Goal: Task Accomplishment & Management: Manage account settings

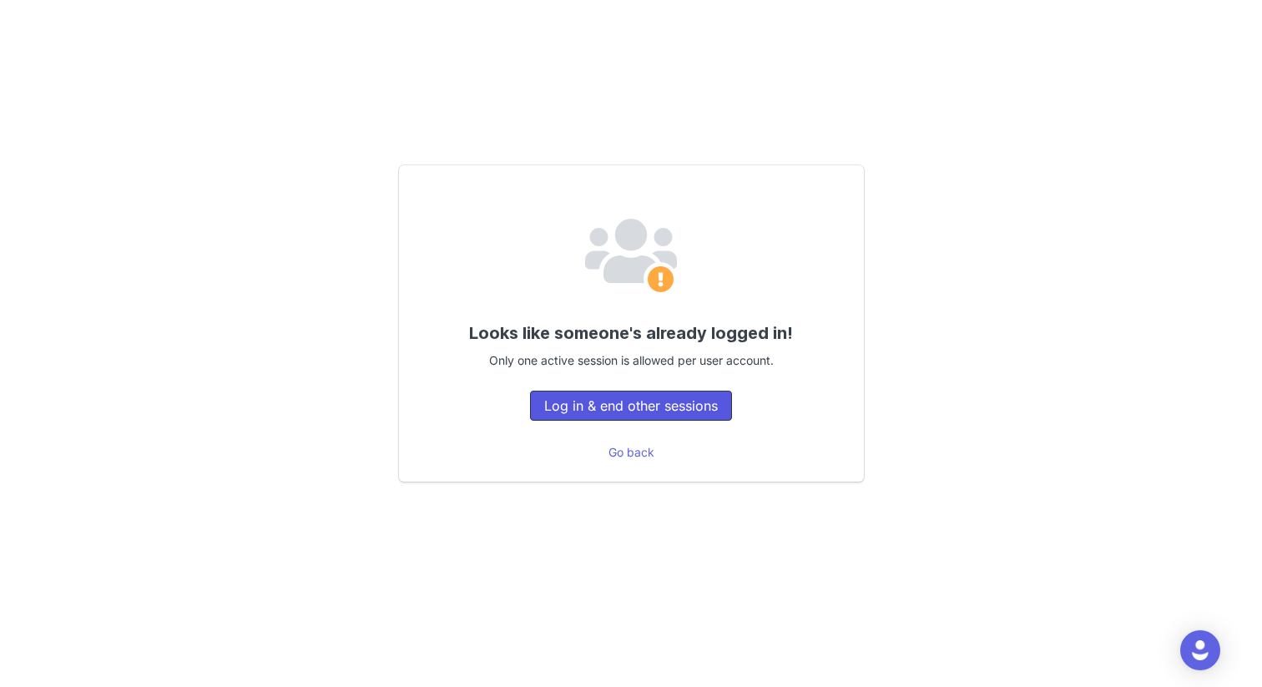
click at [595, 401] on button "Log in & end other sessions" at bounding box center [631, 406] width 202 height 30
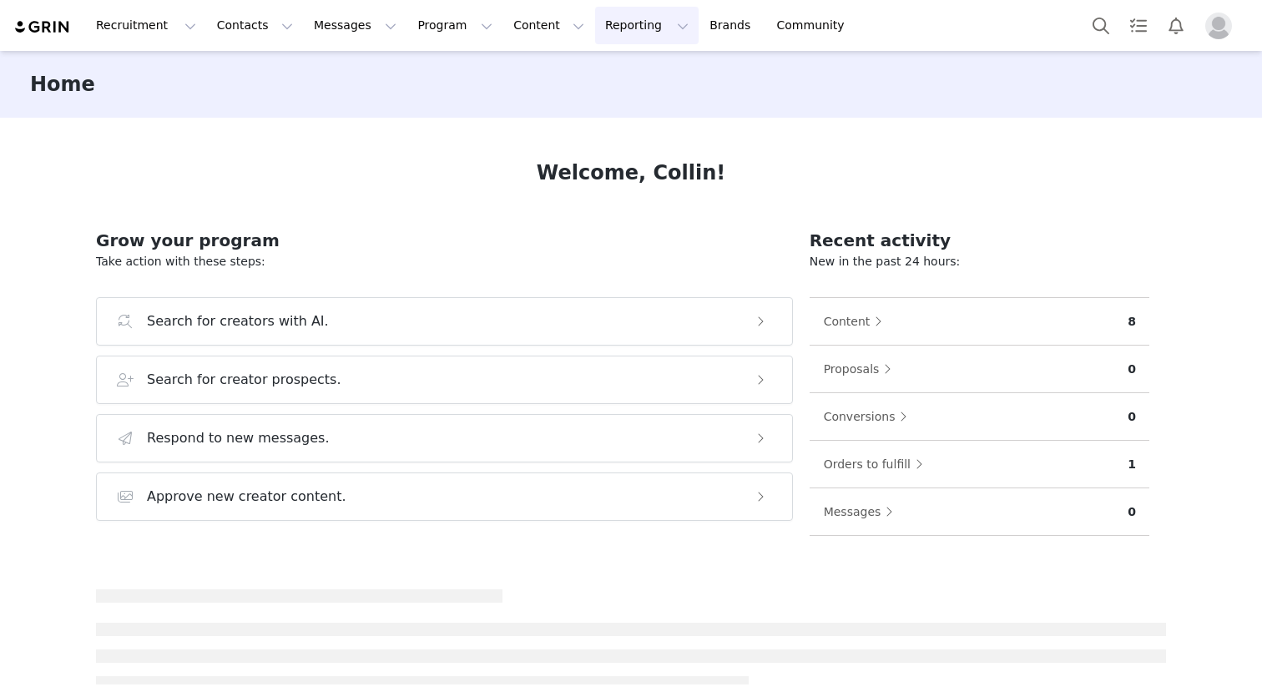
click at [600, 21] on button "Reporting Reporting" at bounding box center [647, 26] width 104 height 38
click at [594, 89] on link "Report Builder" at bounding box center [620, 104] width 132 height 31
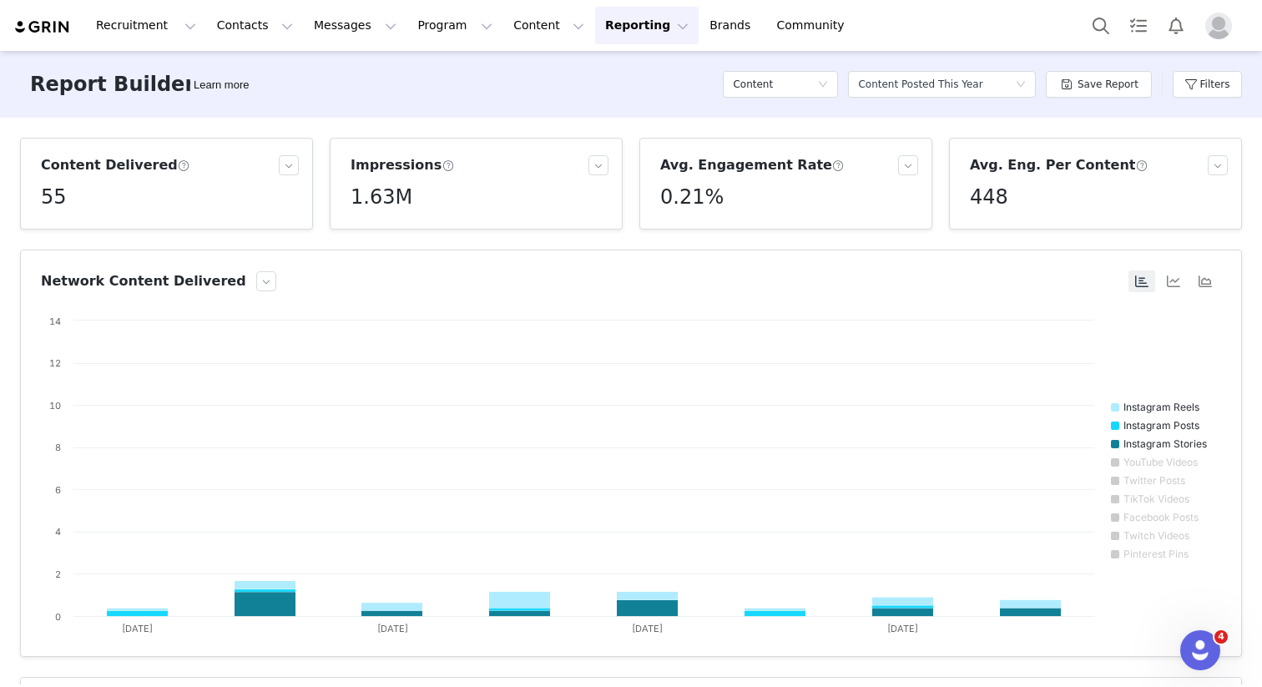
click at [607, 33] on button "Reporting Reporting" at bounding box center [647, 26] width 104 height 38
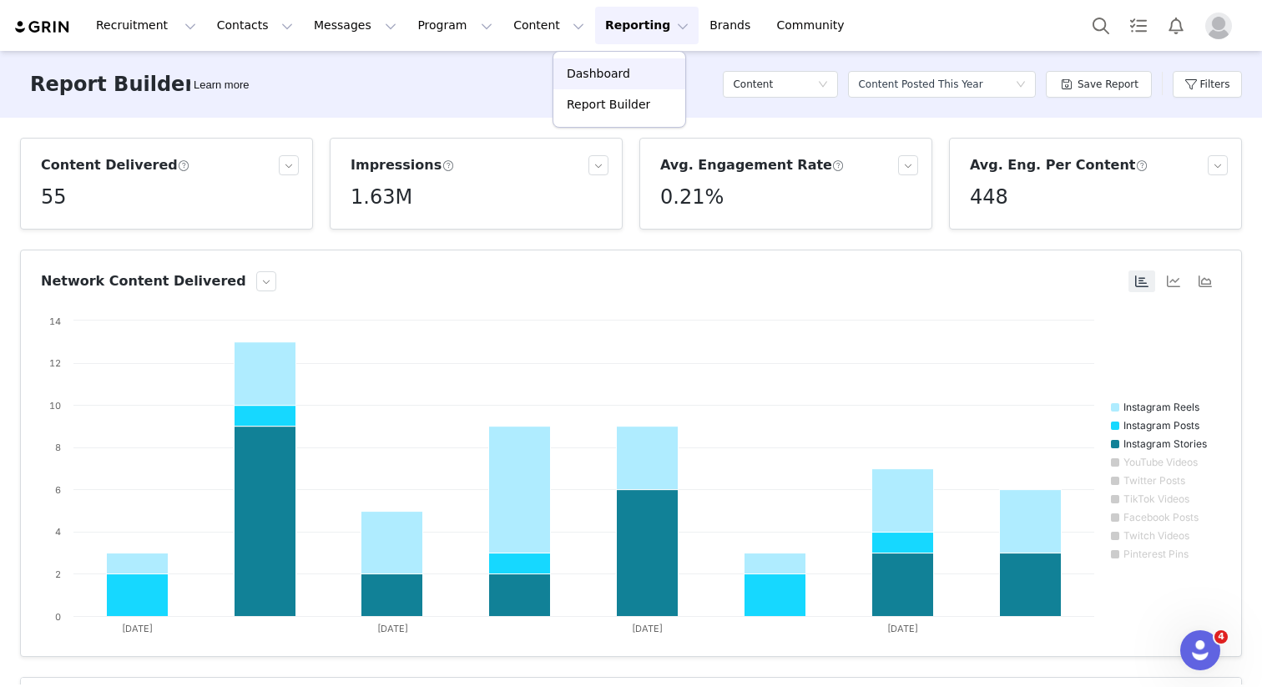
click at [599, 74] on p "Dashboard" at bounding box center [598, 74] width 63 height 18
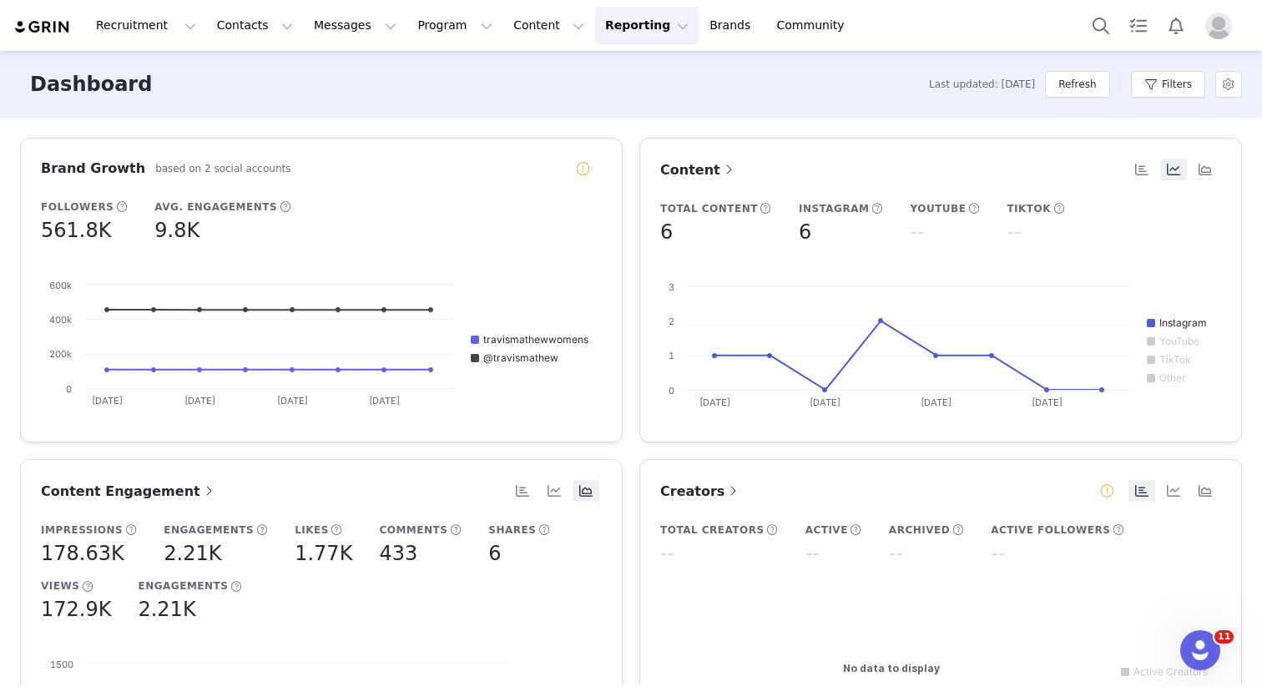
click at [1193, 111] on div "Dashboard Last updated: 7 days ago Refresh Filters" at bounding box center [631, 84] width 1262 height 67
click at [1181, 78] on button "Filters" at bounding box center [1168, 84] width 74 height 27
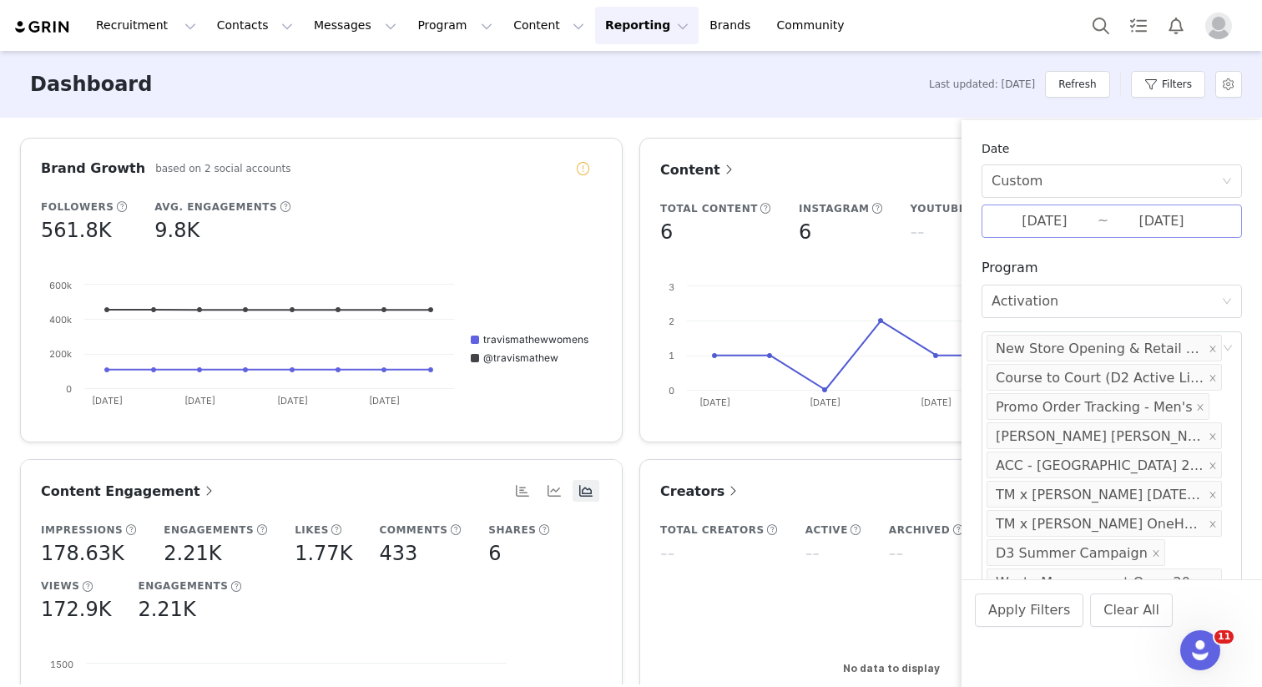
click at [1049, 223] on input "09/14/2025" at bounding box center [1045, 221] width 106 height 22
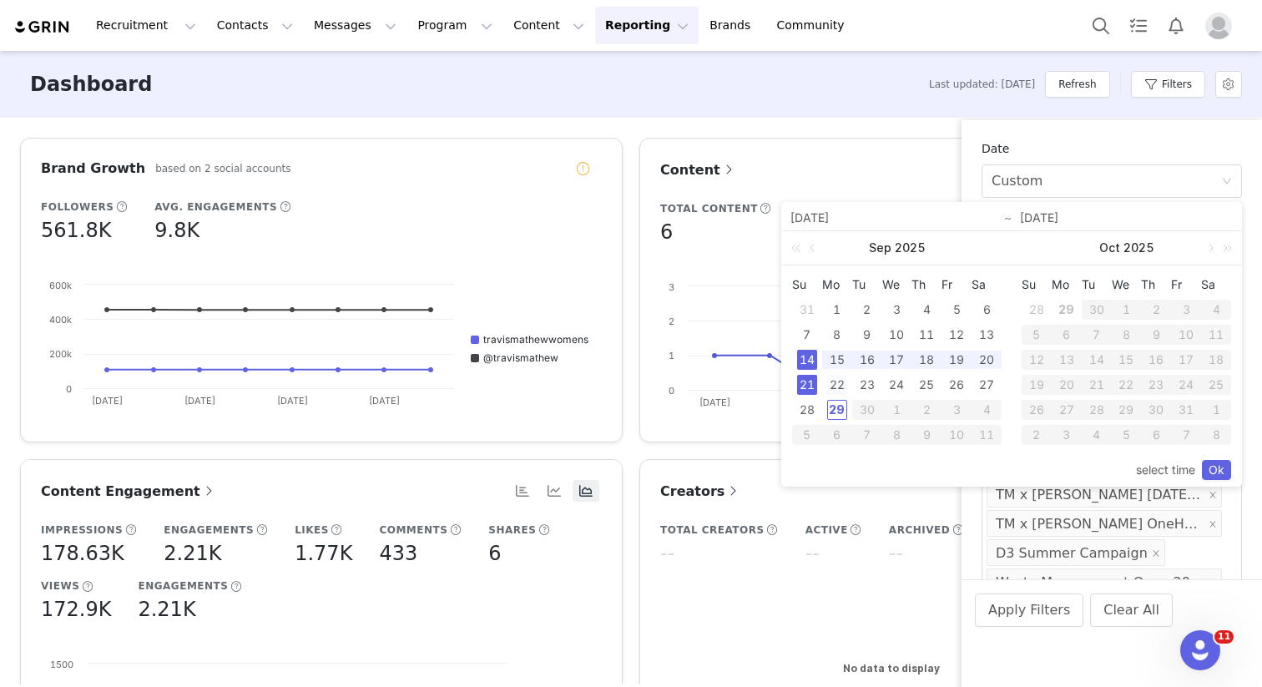
click at [832, 389] on div "22" at bounding box center [837, 385] width 20 height 20
click at [812, 402] on div "28" at bounding box center [807, 410] width 20 height 20
type input "09/22/2025"
type input "09/28/2025"
type input "09/22/2025"
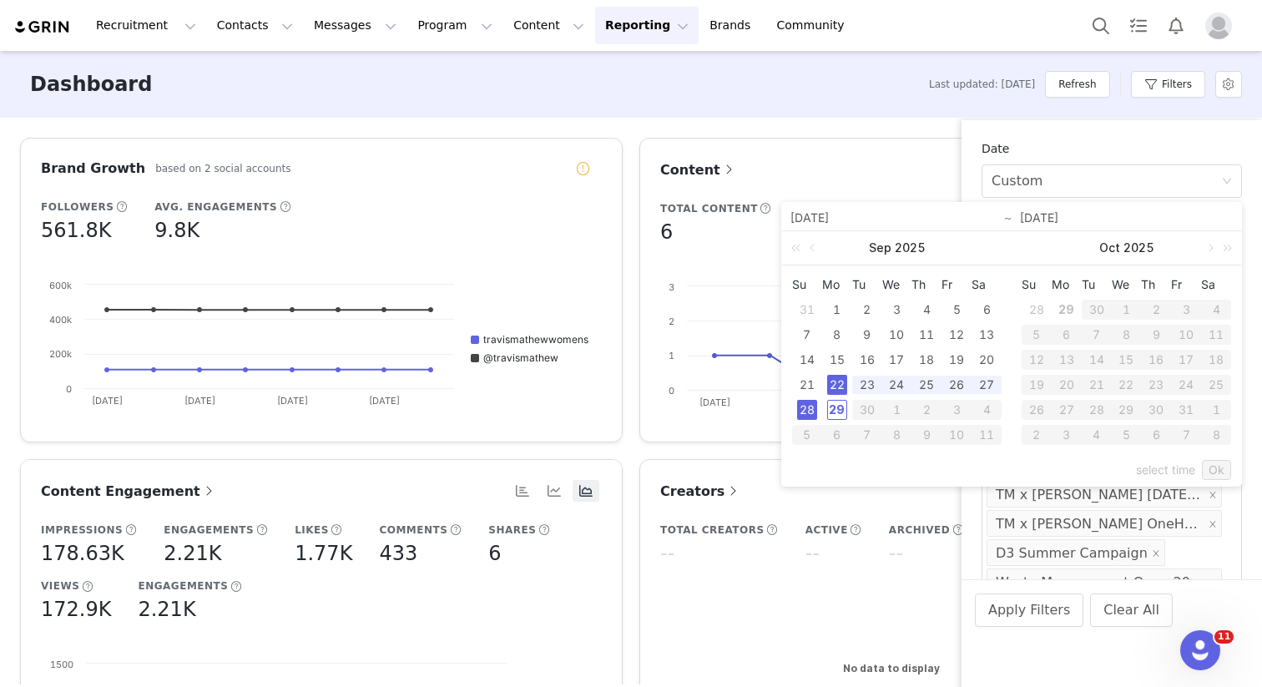
type input "09/28/2025"
click at [1221, 460] on link "Ok" at bounding box center [1216, 470] width 29 height 20
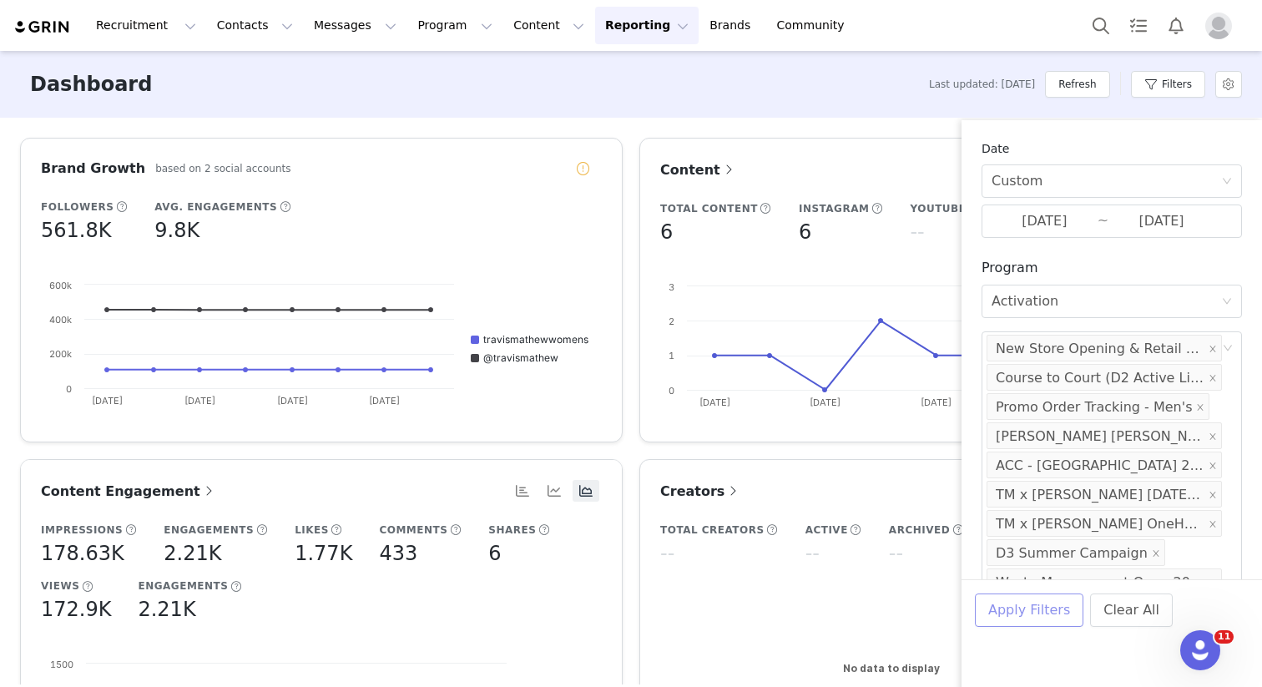
click at [1031, 625] on button "Apply Filters" at bounding box center [1029, 610] width 109 height 33
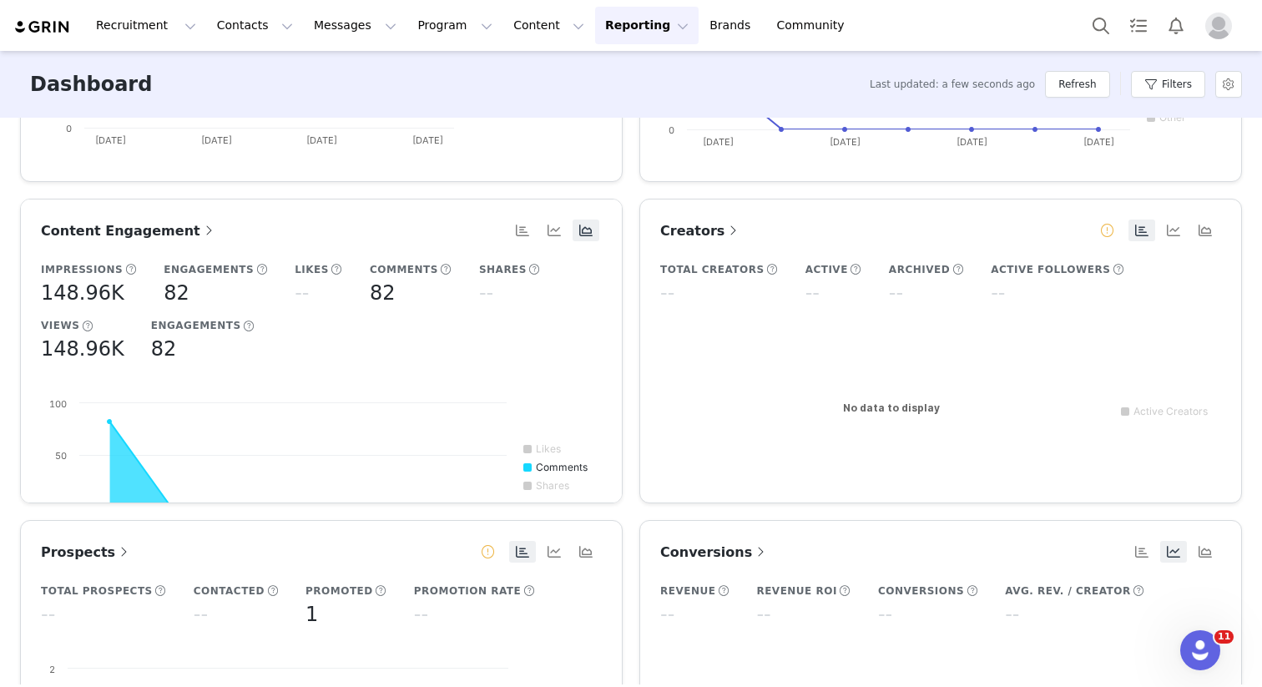
scroll to position [233, 0]
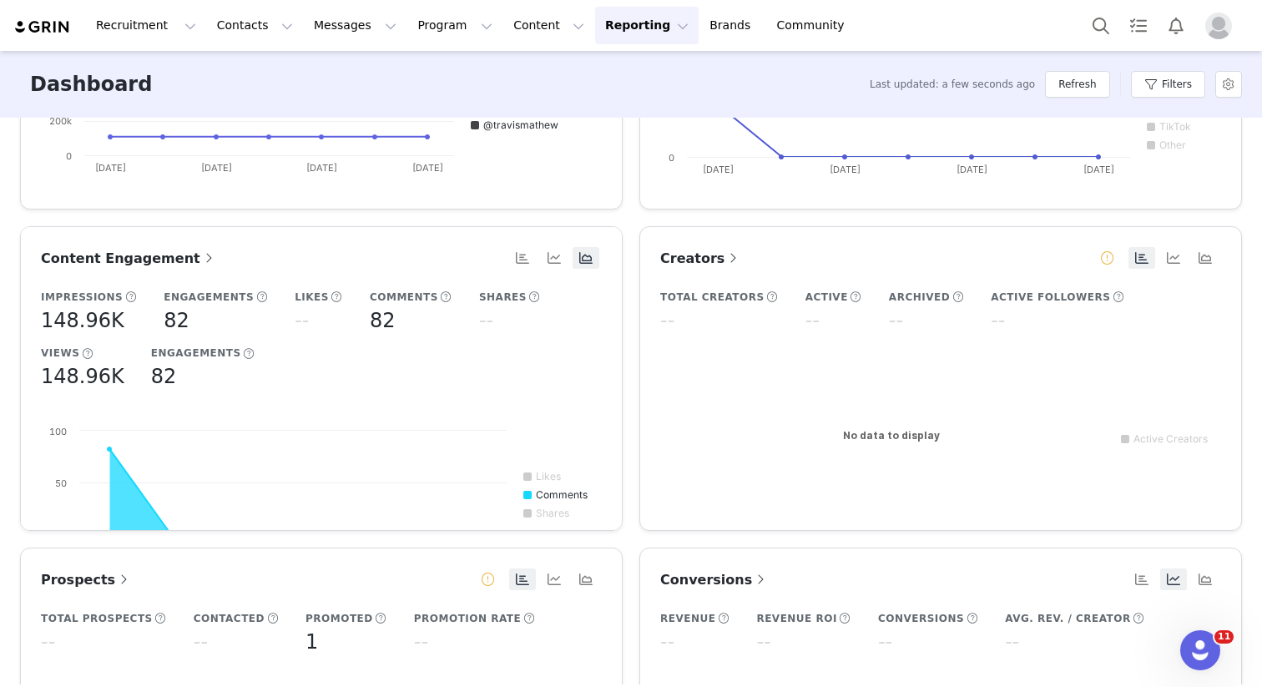
click at [164, 260] on span "Content Engagement" at bounding box center [129, 258] width 176 height 16
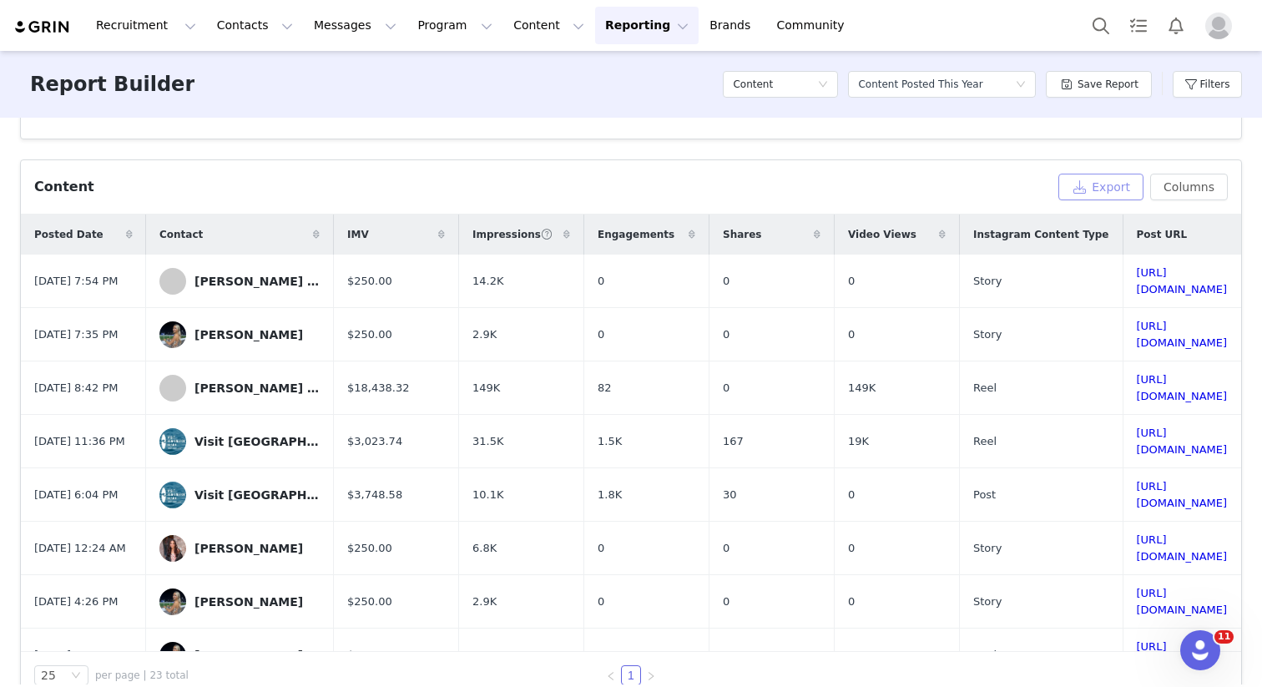
click at [1094, 182] on button "Export" at bounding box center [1101, 187] width 85 height 27
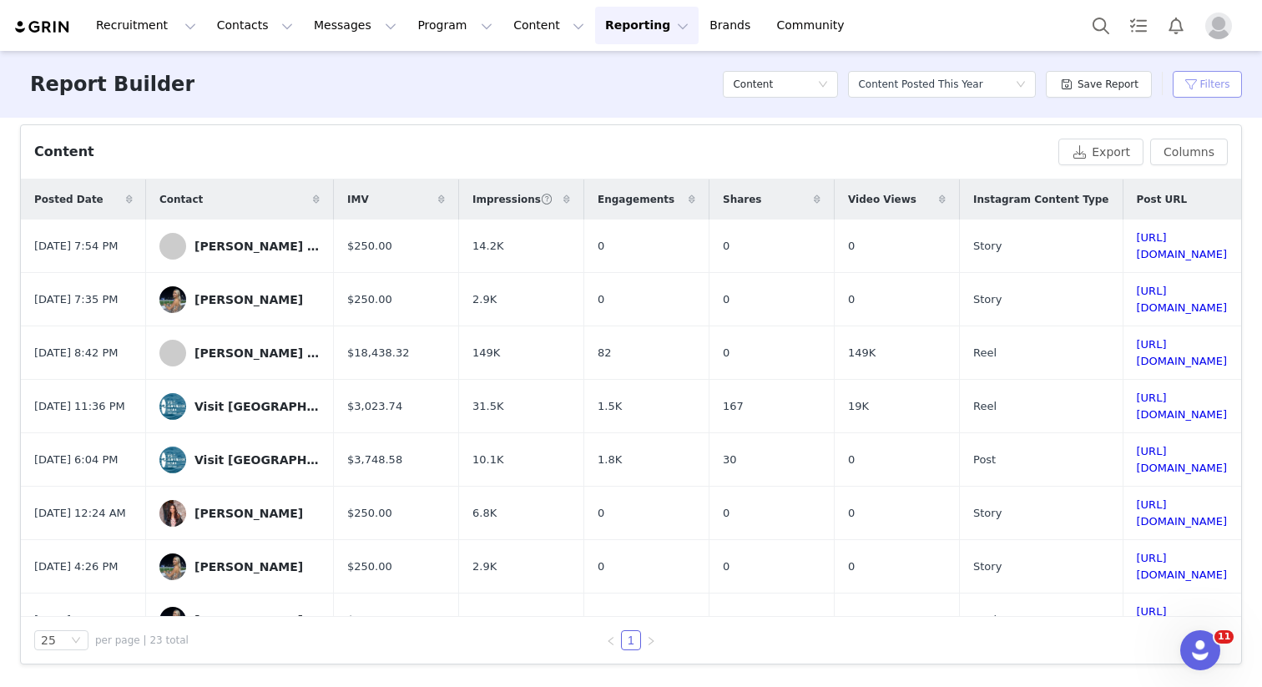
click at [1195, 88] on button "Filters" at bounding box center [1207, 84] width 69 height 27
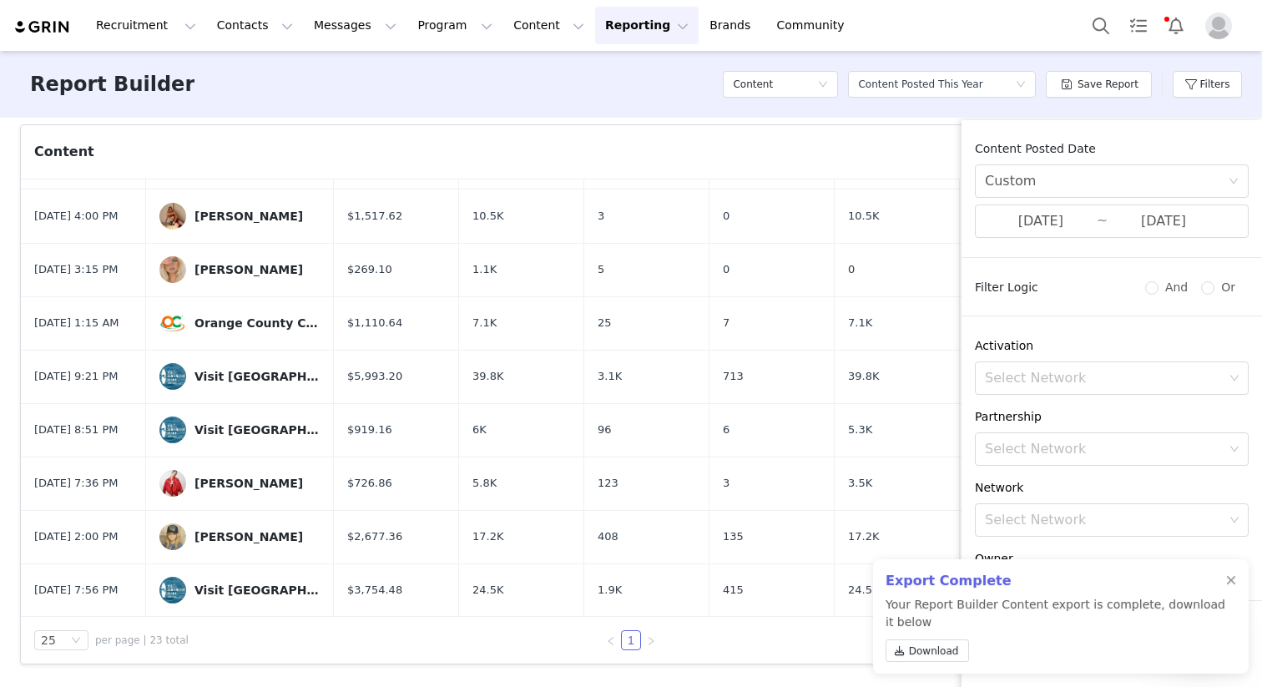
scroll to position [75, 0]
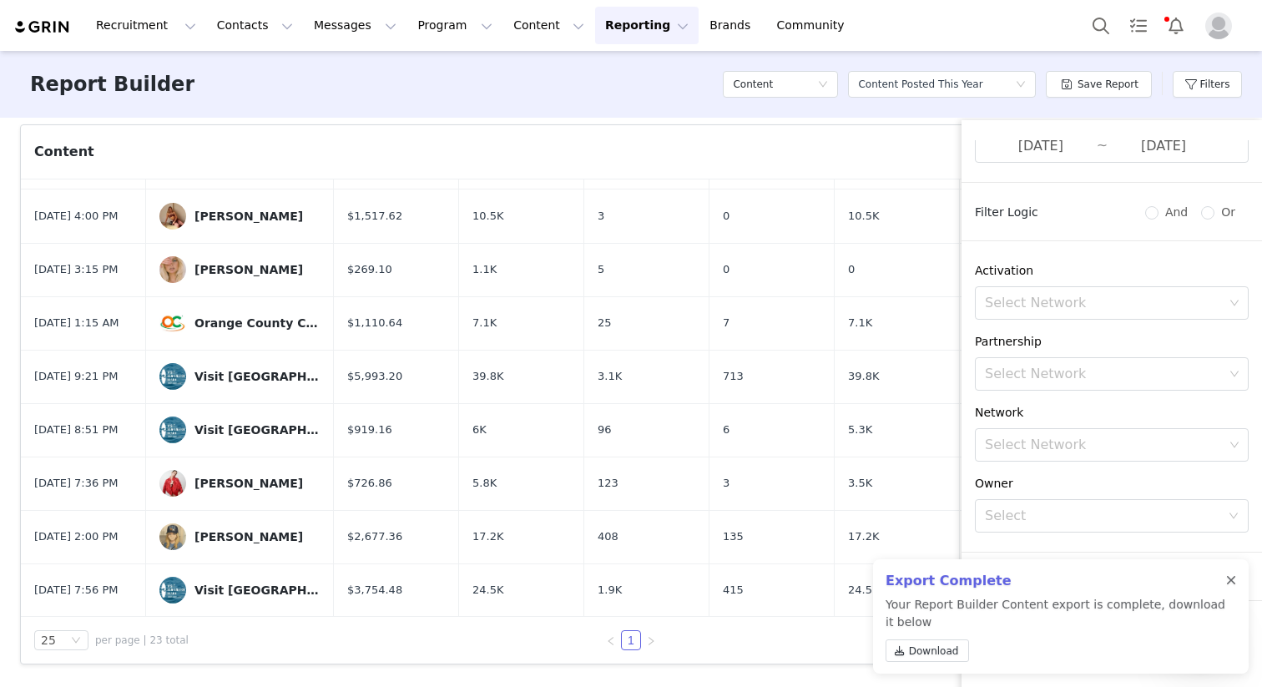
click at [1231, 577] on div at bounding box center [1231, 580] width 10 height 13
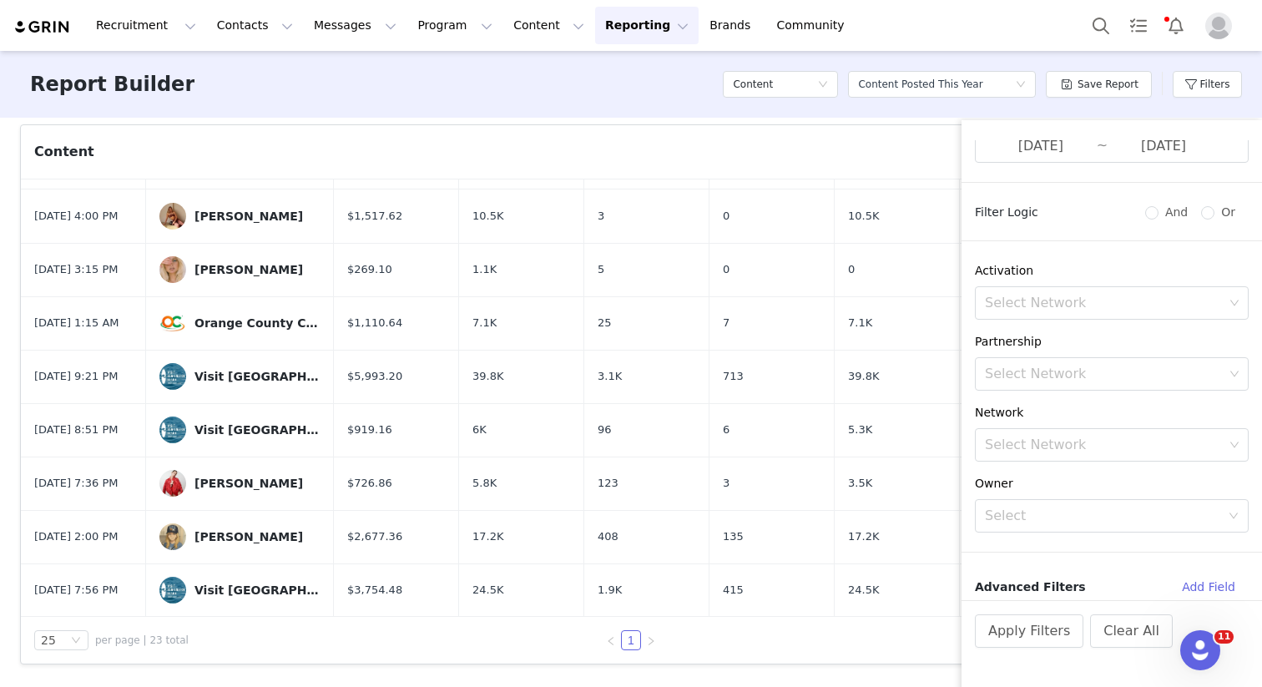
scroll to position [0, 0]
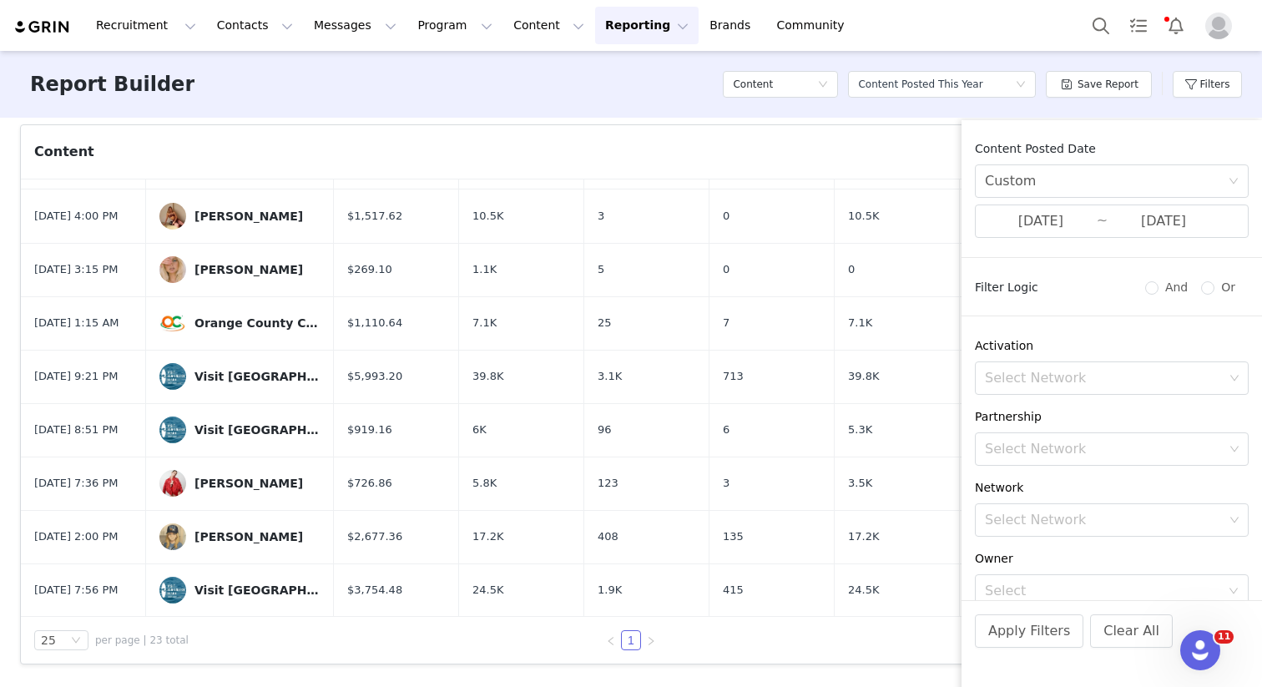
click at [595, 24] on button "Reporting Reporting" at bounding box center [647, 26] width 104 height 38
click at [606, 68] on p "Dashboard" at bounding box center [598, 74] width 63 height 18
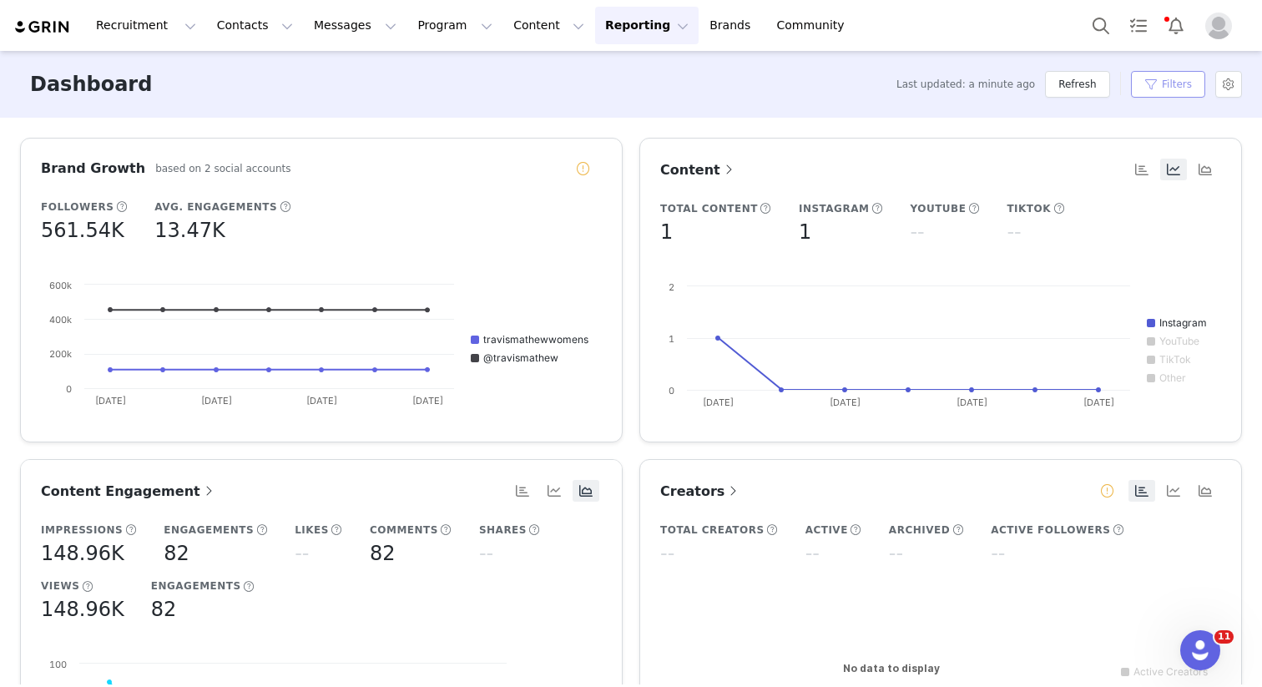
click at [1179, 91] on button "Filters" at bounding box center [1168, 84] width 74 height 27
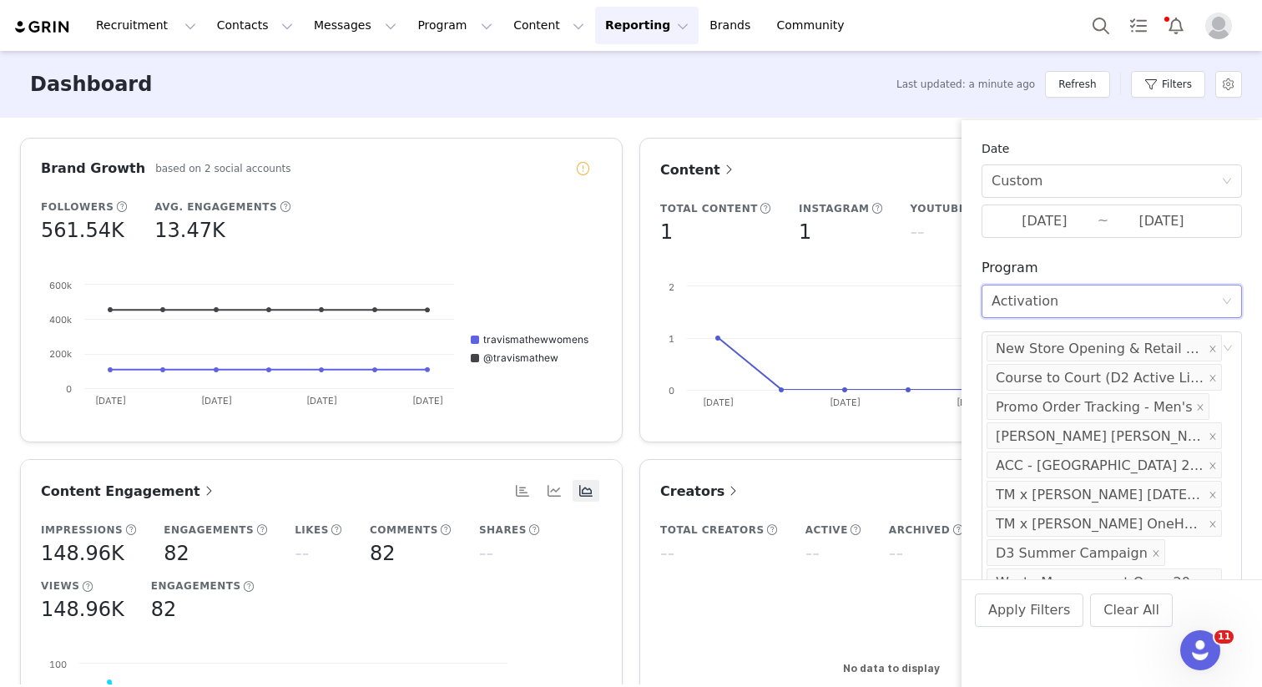
click at [1104, 303] on div "Select Activation" at bounding box center [1107, 302] width 230 height 32
click at [1103, 303] on div "Select Activation" at bounding box center [1107, 302] width 230 height 32
click at [617, 35] on button "Reporting Reporting" at bounding box center [647, 26] width 104 height 38
click at [612, 104] on p "Report Builder" at bounding box center [608, 105] width 83 height 18
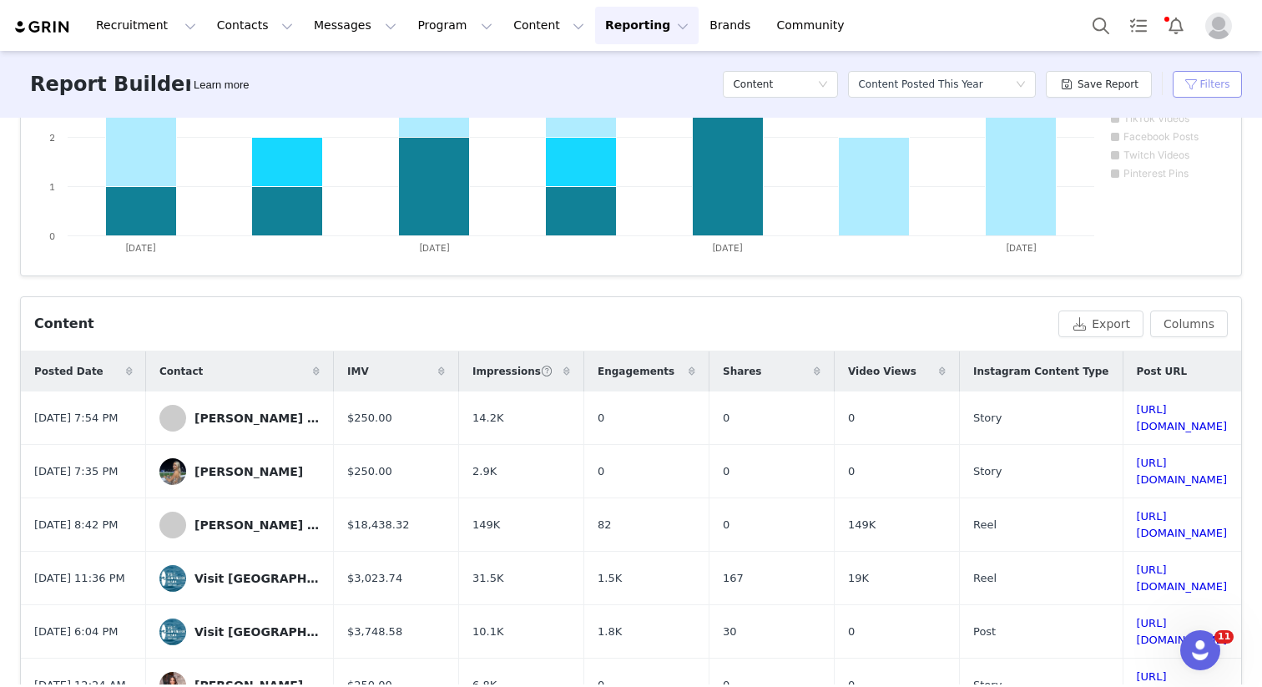
click at [1208, 87] on button "Filters" at bounding box center [1207, 84] width 69 height 27
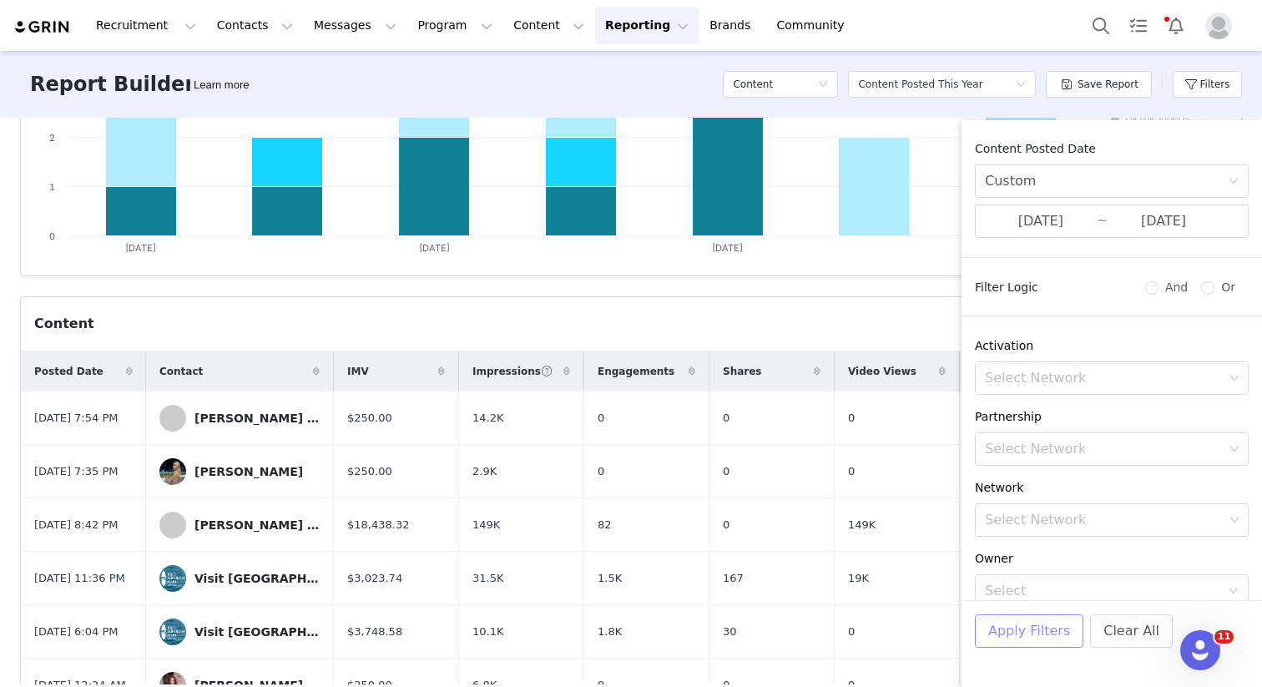
click at [1028, 637] on button "Apply Filters" at bounding box center [1029, 631] width 109 height 33
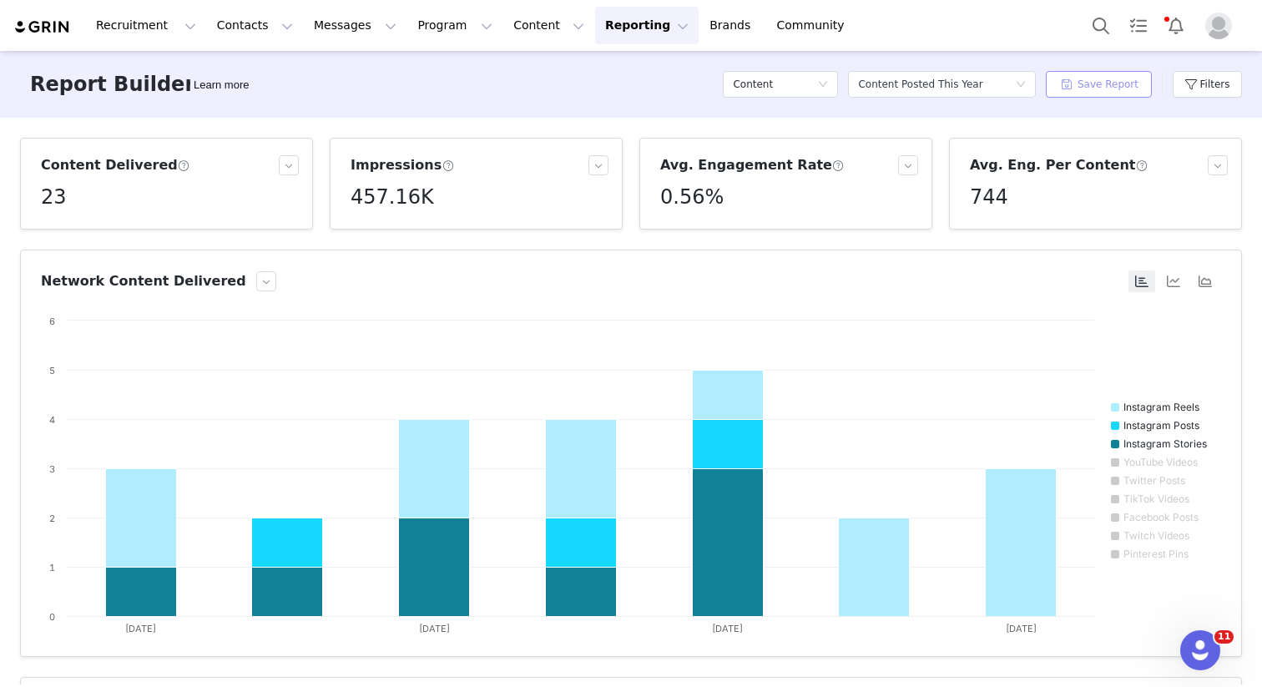
click at [1100, 90] on button "Save Report" at bounding box center [1099, 84] width 106 height 27
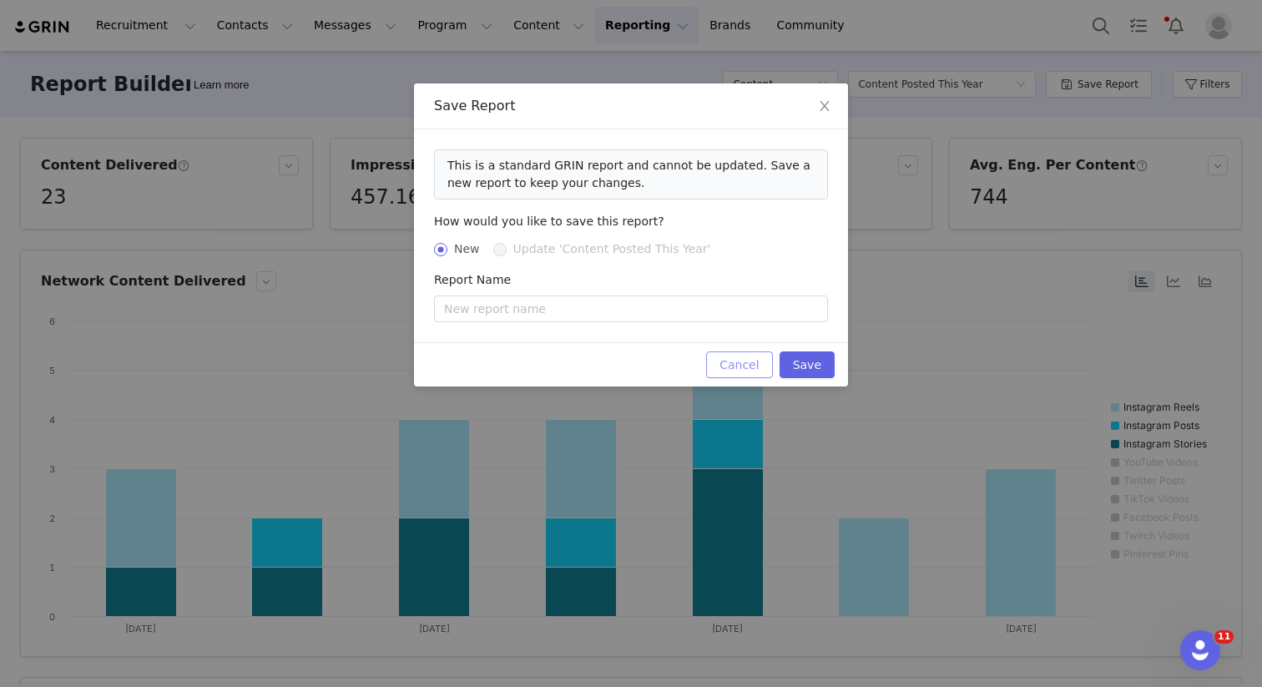
click at [749, 372] on button "Cancel" at bounding box center [739, 365] width 66 height 27
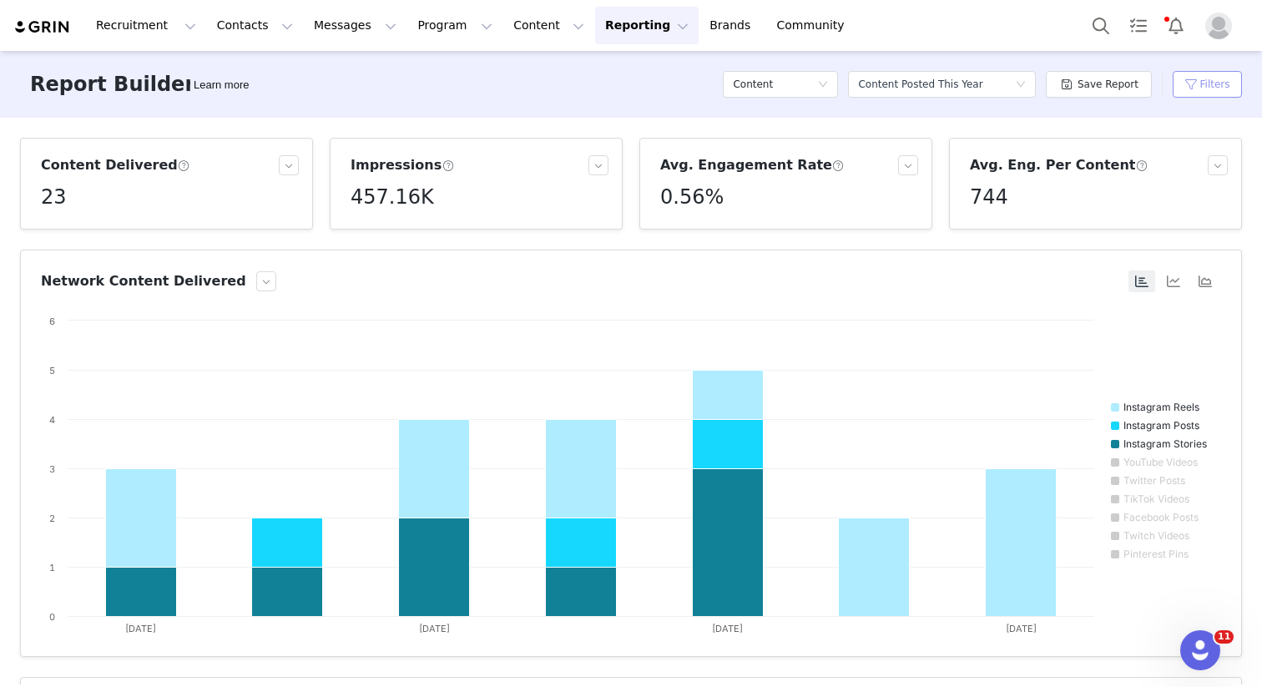
click at [1196, 75] on button "Filters" at bounding box center [1207, 84] width 69 height 27
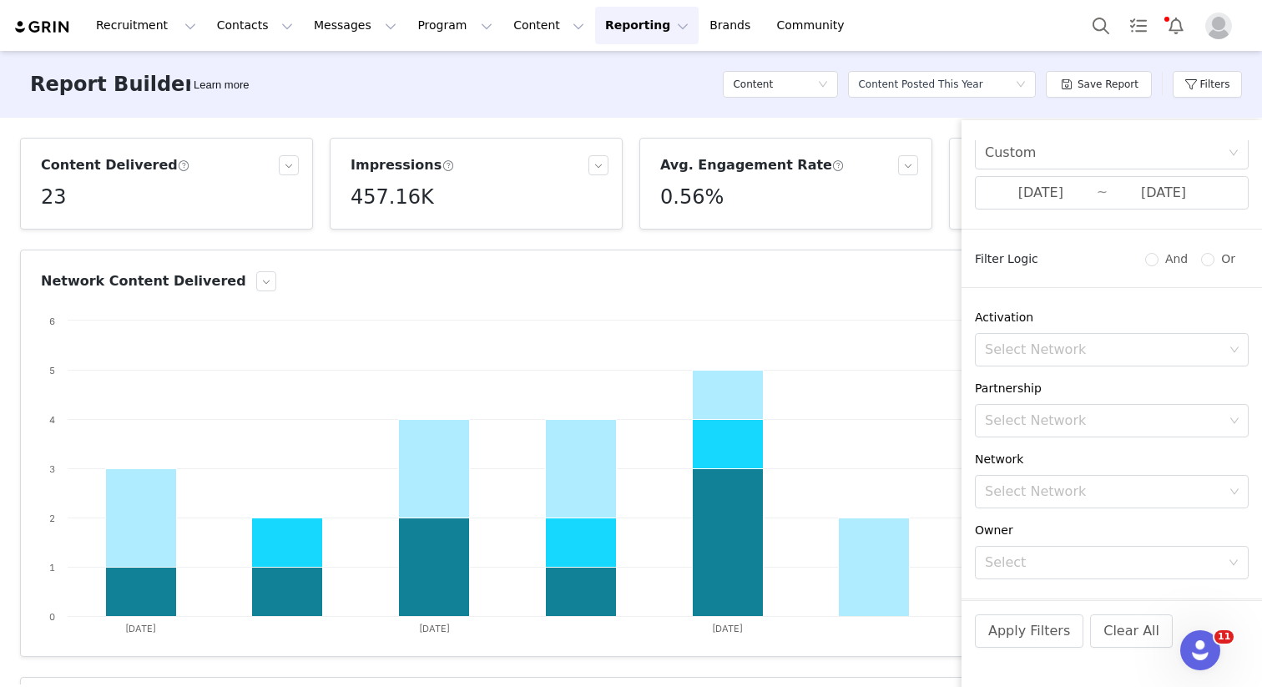
scroll to position [36, 0]
click at [1054, 416] on div "Select Network" at bounding box center [1104, 413] width 239 height 17
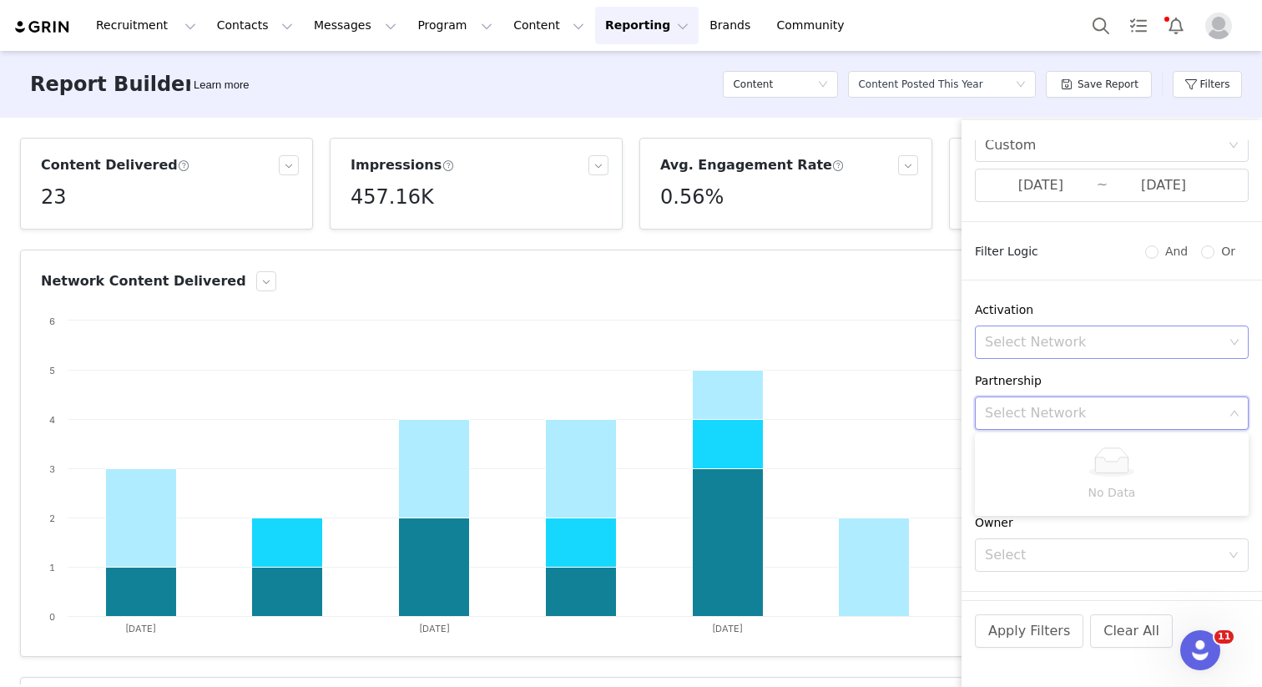
click at [1055, 337] on div "Select Network" at bounding box center [1104, 342] width 239 height 17
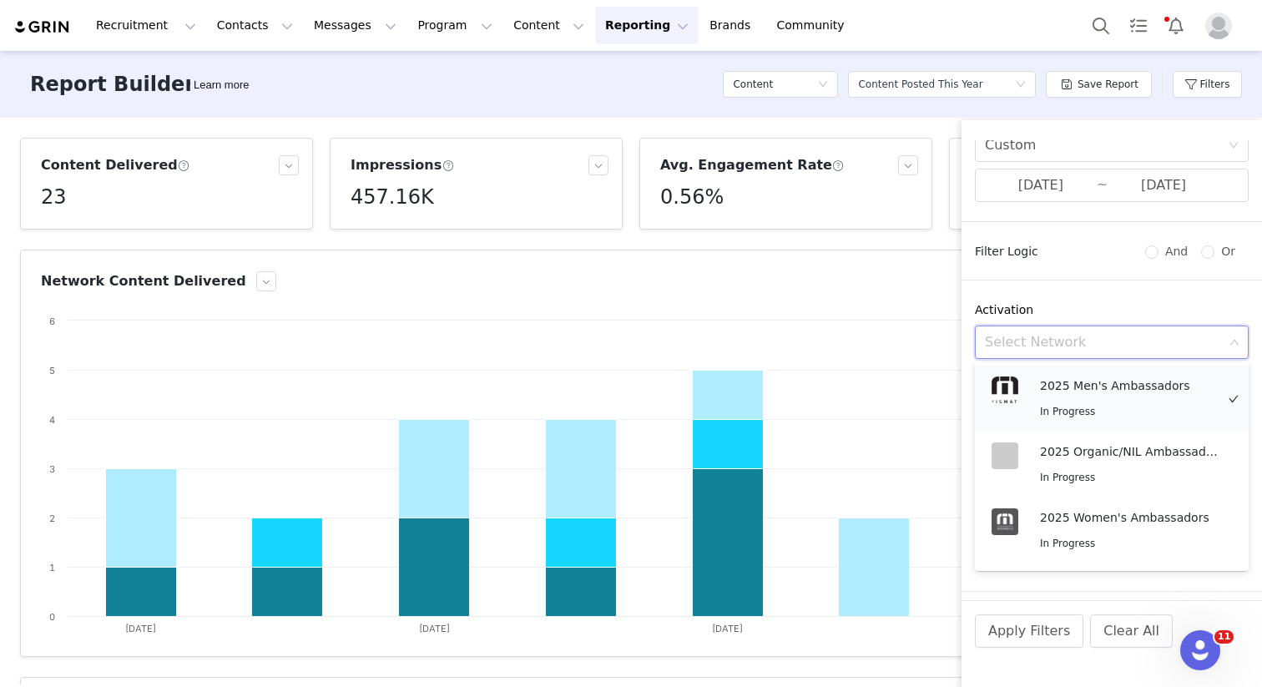
click at [1053, 396] on div "2025 Men's Ambassadors In Progress" at bounding box center [1127, 399] width 175 height 44
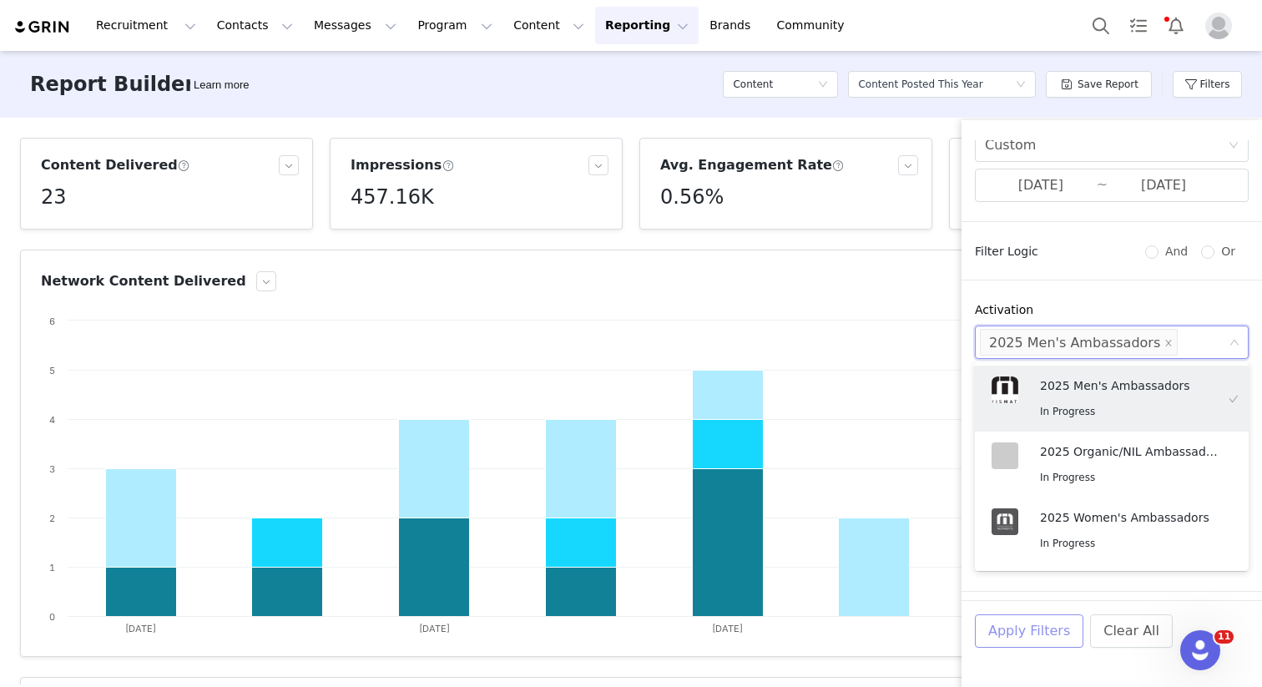
click at [1021, 624] on button "Apply Filters" at bounding box center [1029, 631] width 109 height 33
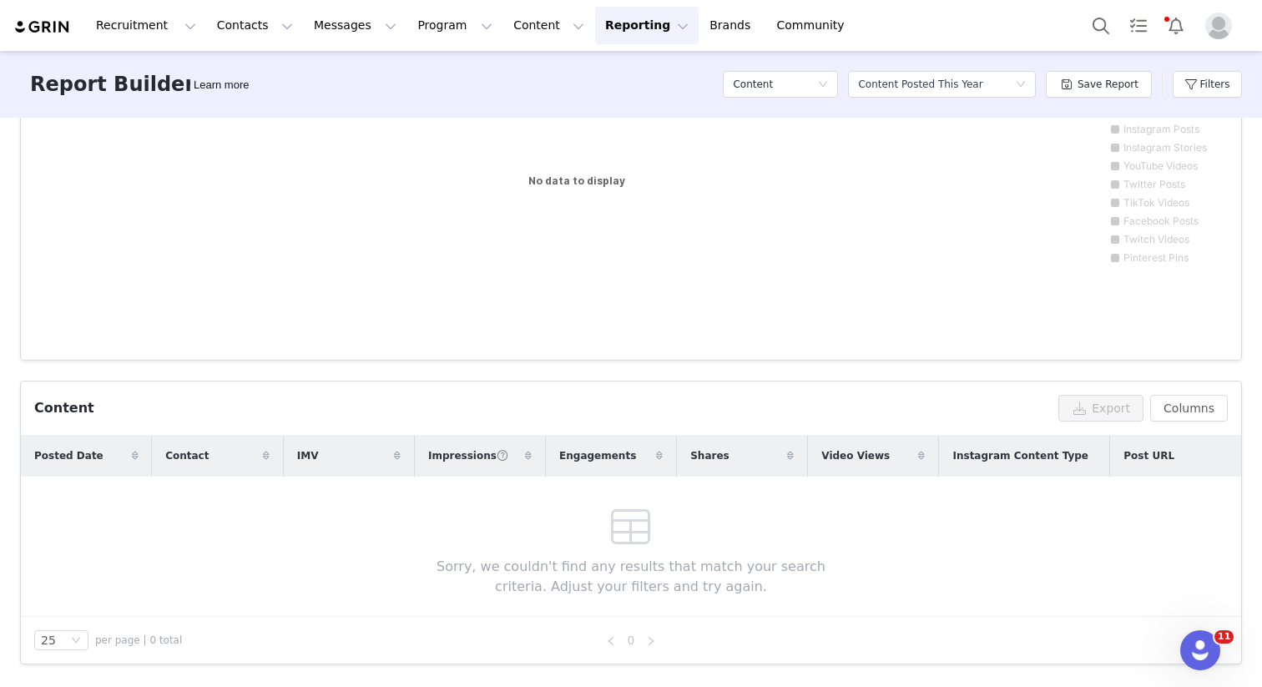
scroll to position [0, 0]
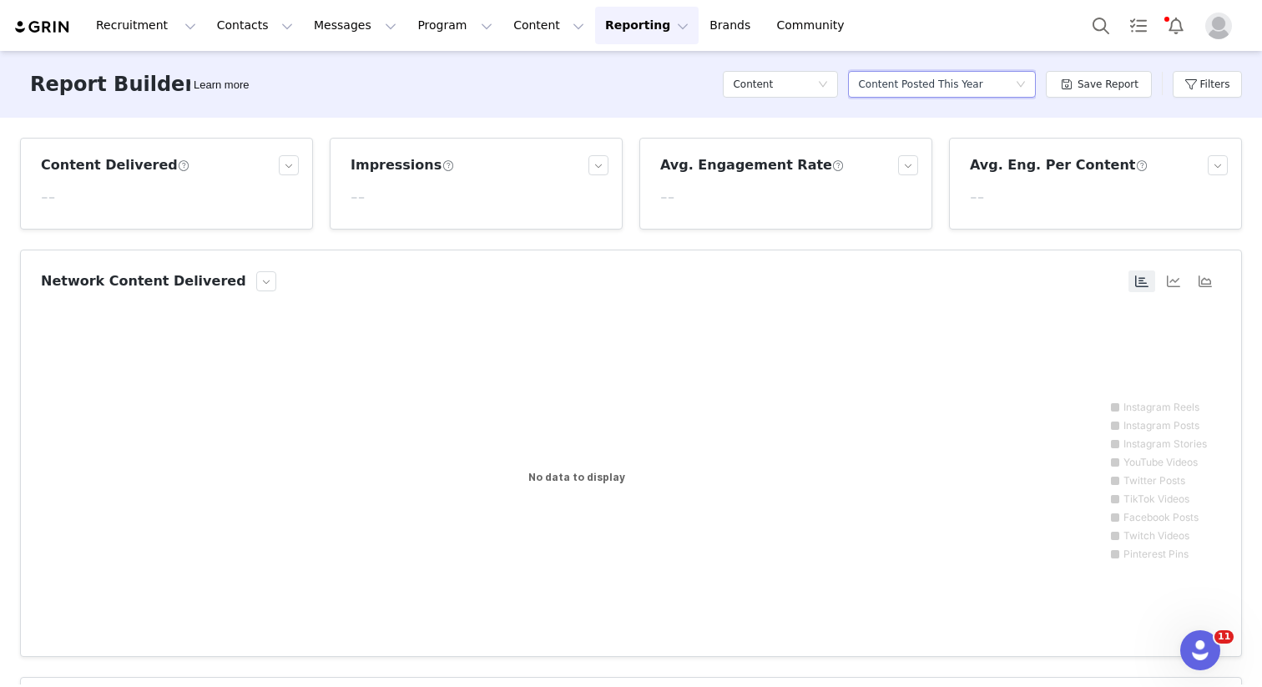
click at [984, 78] on div "Select a report Content Posted This Year" at bounding box center [936, 84] width 157 height 25
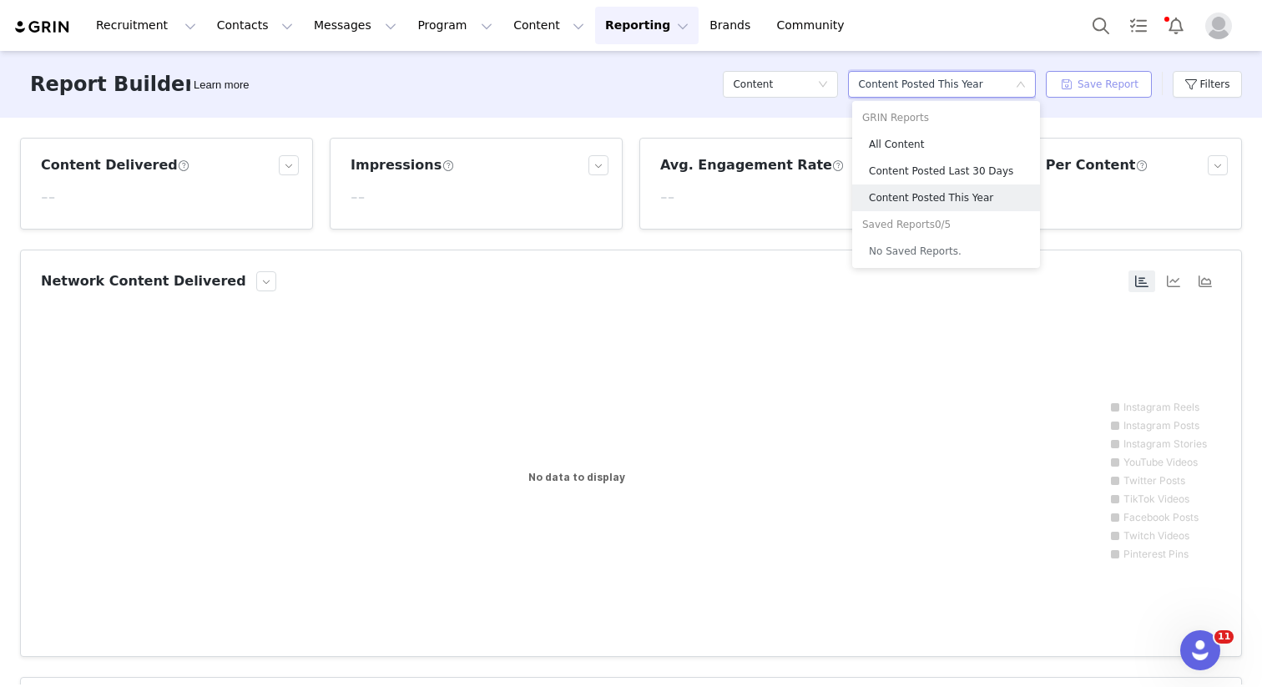
click at [1089, 85] on button "Save Report" at bounding box center [1099, 84] width 106 height 27
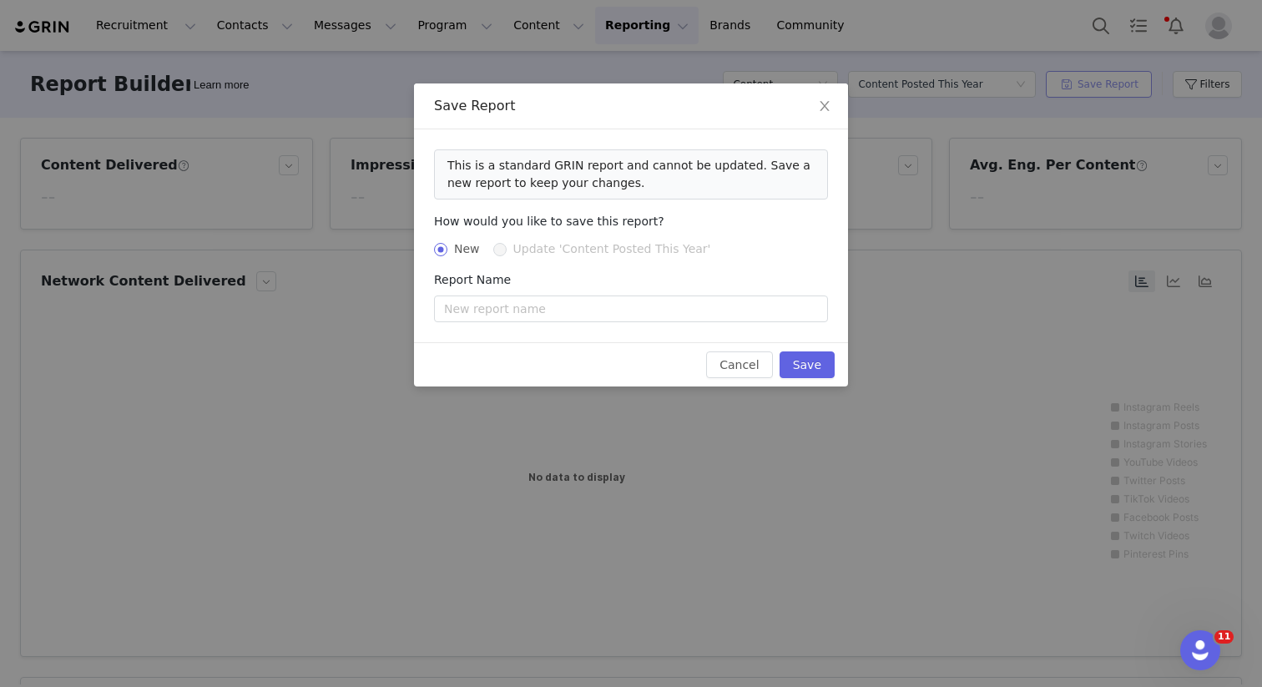
click at [1089, 85] on div "Save Report This is a standard GRIN report and cannot be updated. Save a new re…" at bounding box center [631, 343] width 1262 height 687
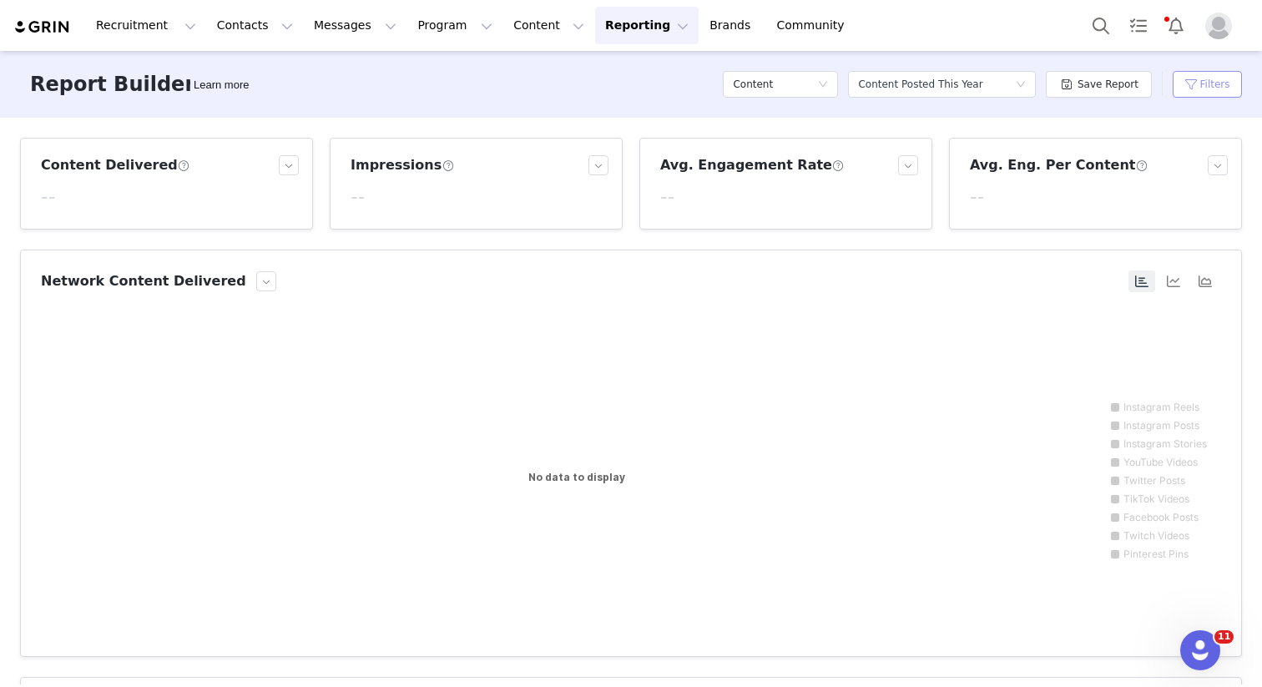
click at [1207, 84] on button "Filters" at bounding box center [1207, 84] width 69 height 27
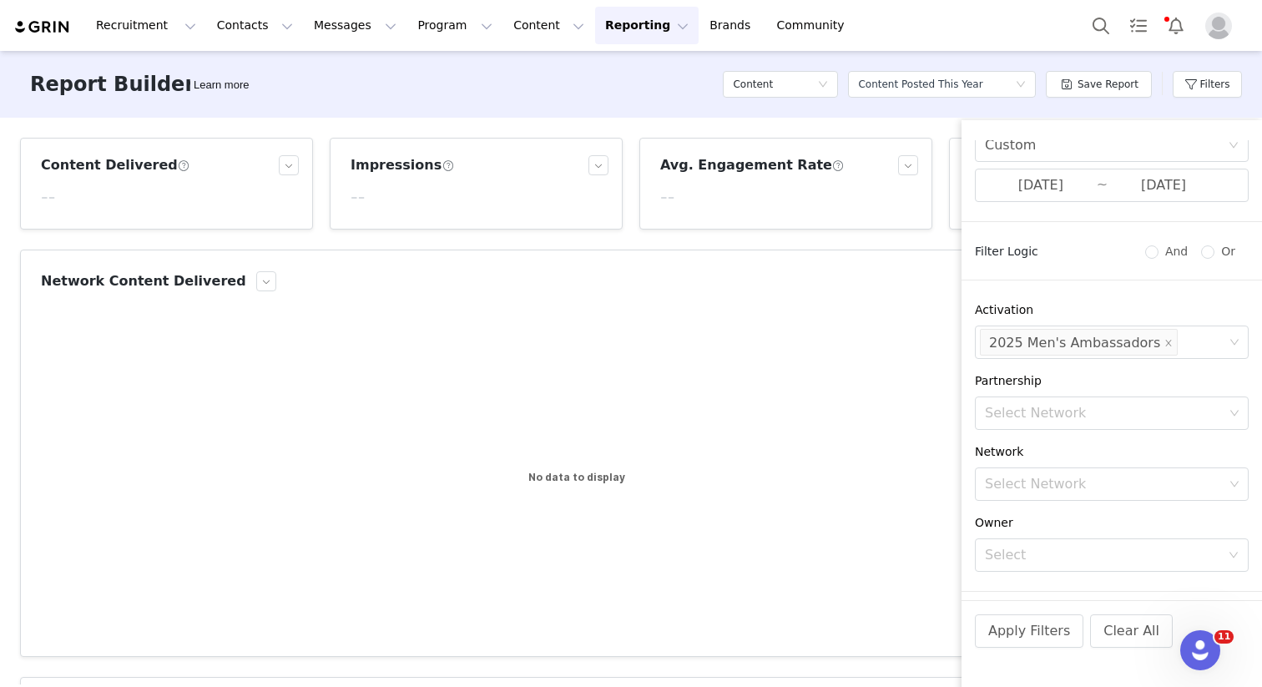
click at [1023, 362] on div "Content Posted Date Custom 09/22/2025 ~ 09/28/2025 Filter Logic And Or Activati…" at bounding box center [1112, 370] width 301 height 460
click at [1165, 341] on icon "icon: close" at bounding box center [1169, 343] width 8 height 8
click at [1115, 644] on button "Clear All" at bounding box center [1131, 631] width 83 height 33
radio input "true"
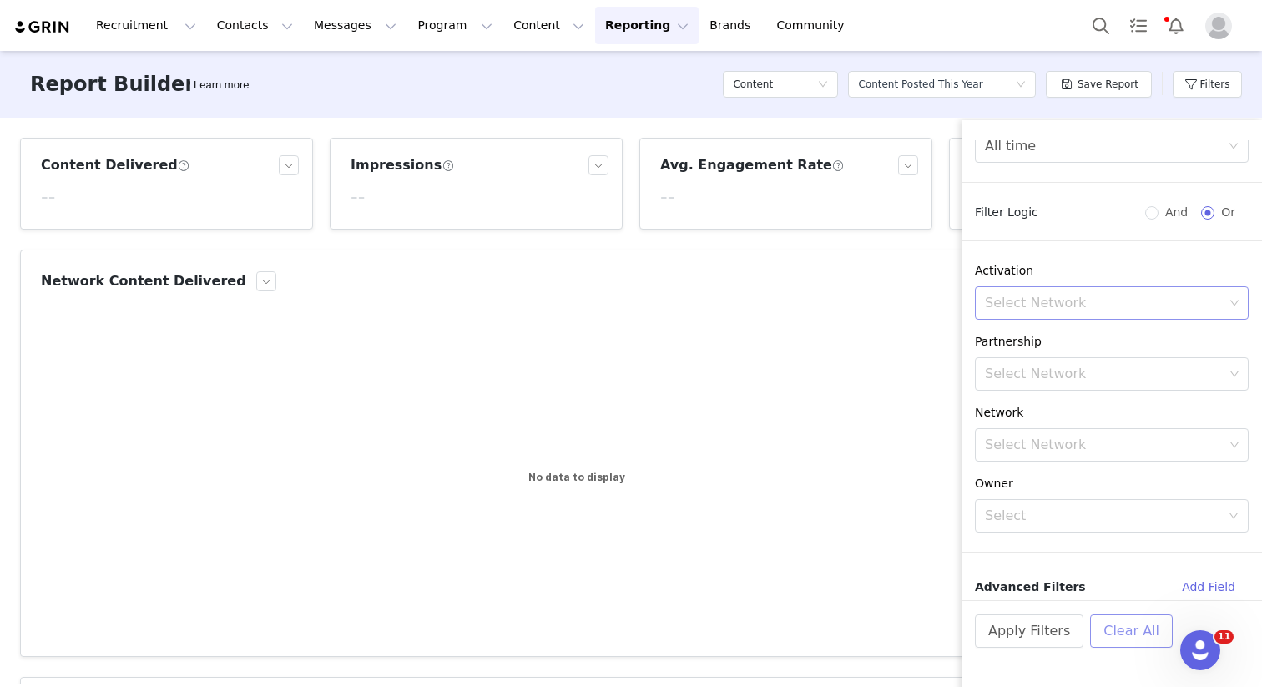
scroll to position [35, 0]
click at [1022, 630] on button "Apply Filters" at bounding box center [1029, 631] width 109 height 33
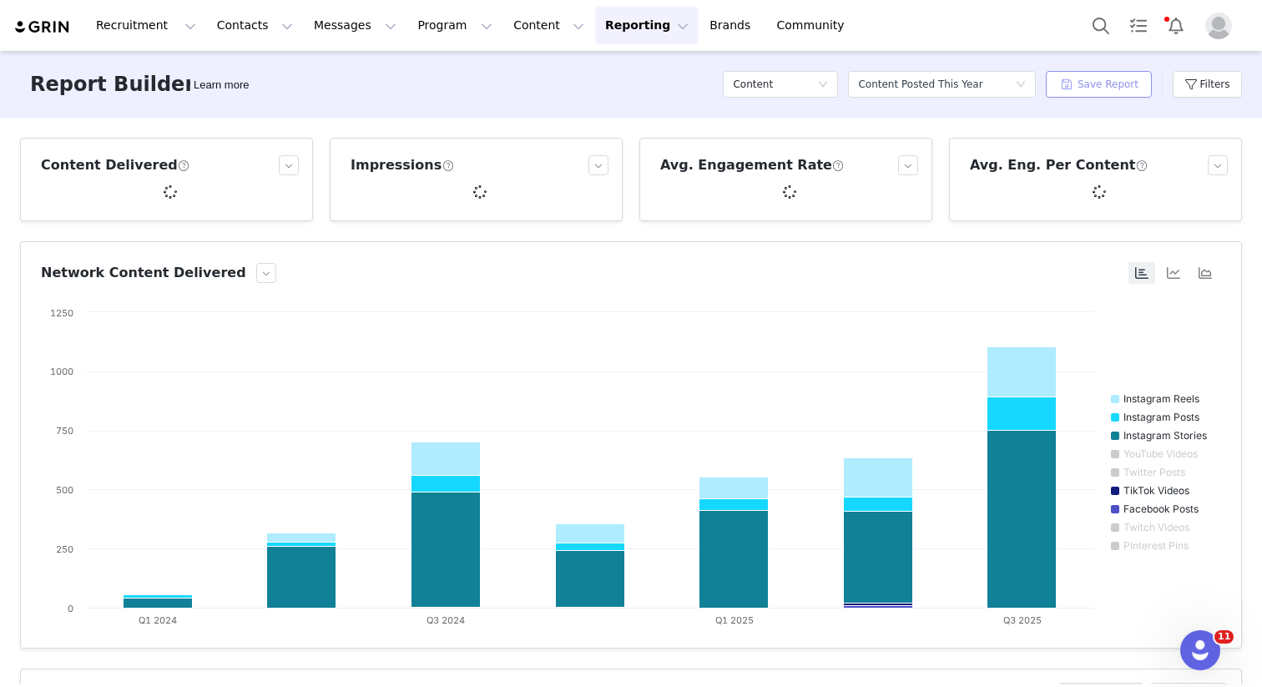
click at [1089, 81] on button "Save Report" at bounding box center [1099, 84] width 106 height 27
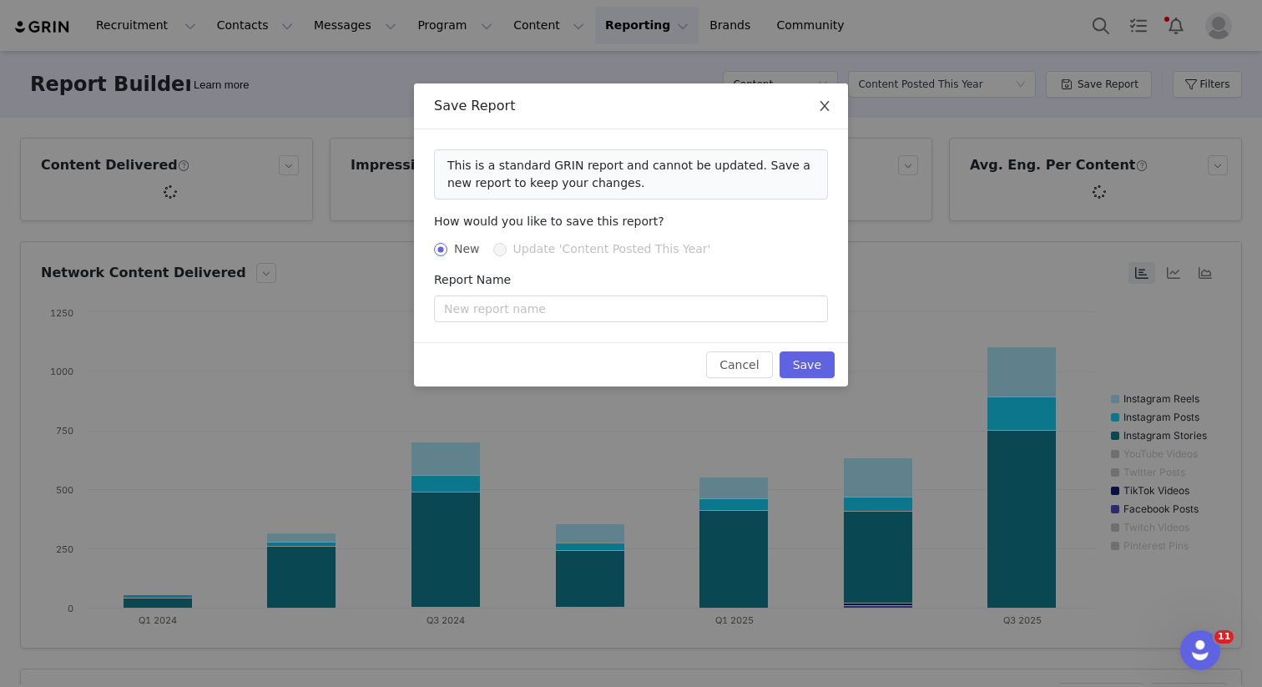
click at [828, 109] on icon "icon: close" at bounding box center [824, 105] width 13 height 13
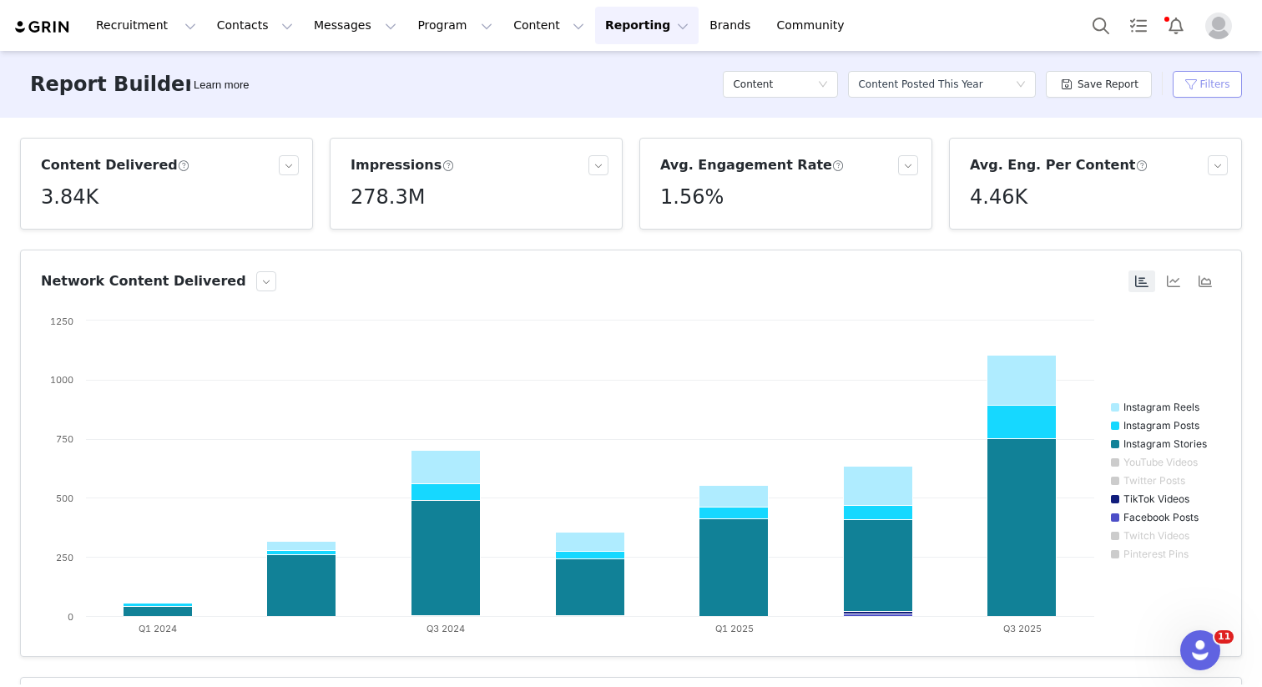
click at [1184, 83] on button "Filters" at bounding box center [1207, 84] width 69 height 27
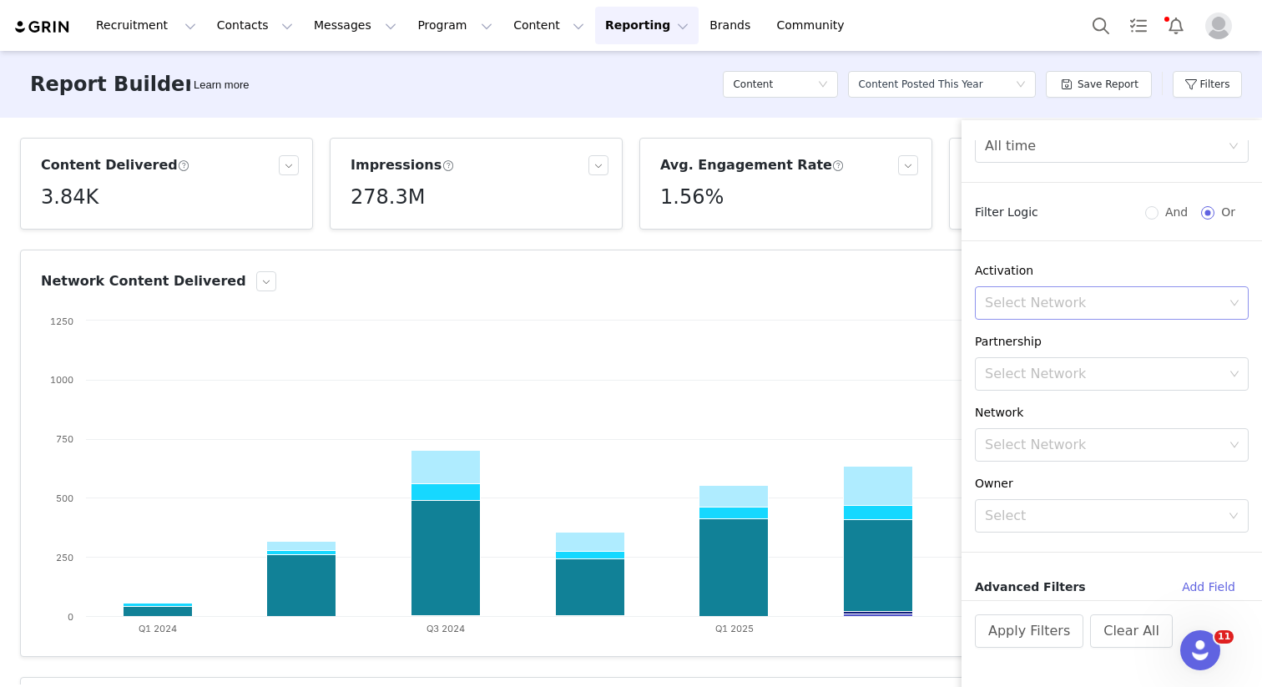
scroll to position [0, 0]
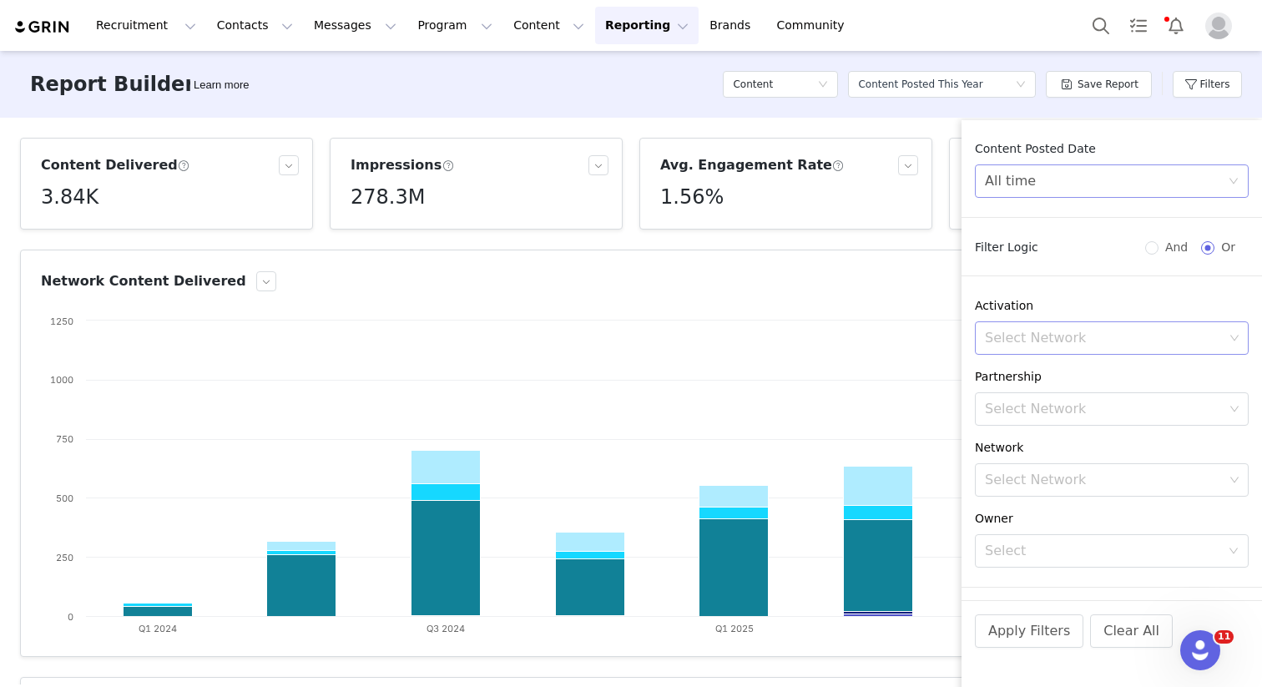
click at [1079, 194] on div "All time" at bounding box center [1106, 181] width 243 height 32
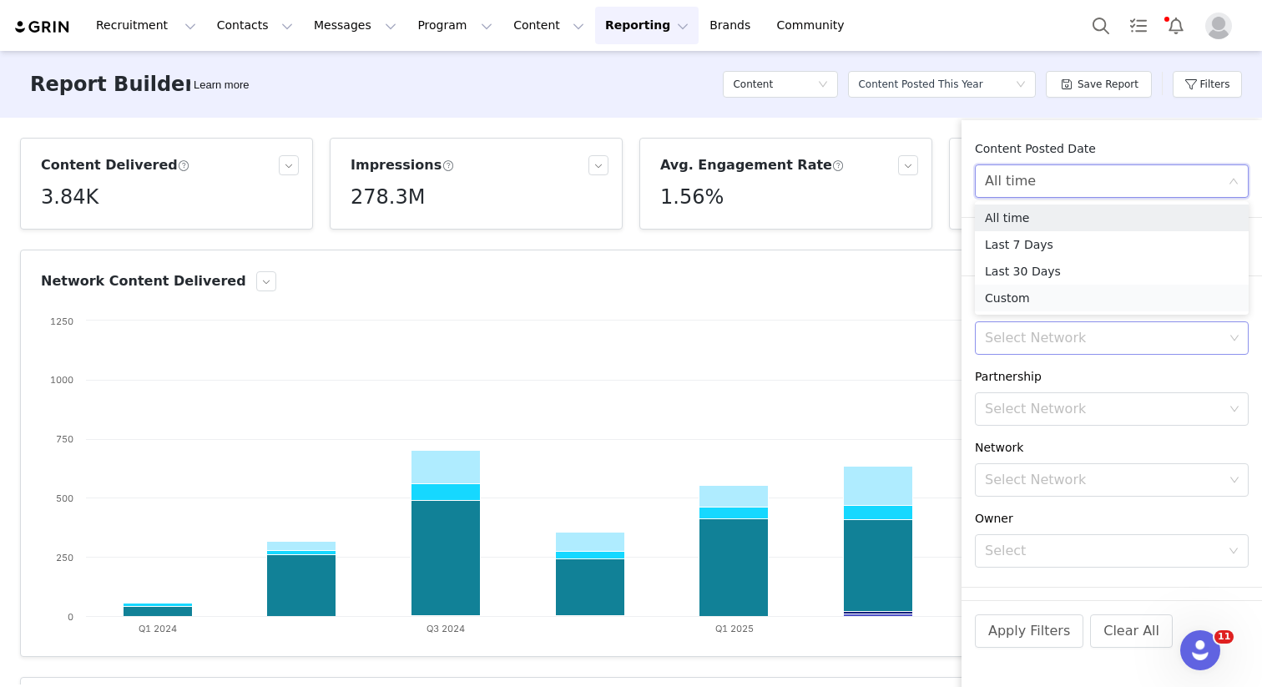
click at [1032, 300] on li "Custom" at bounding box center [1112, 298] width 274 height 27
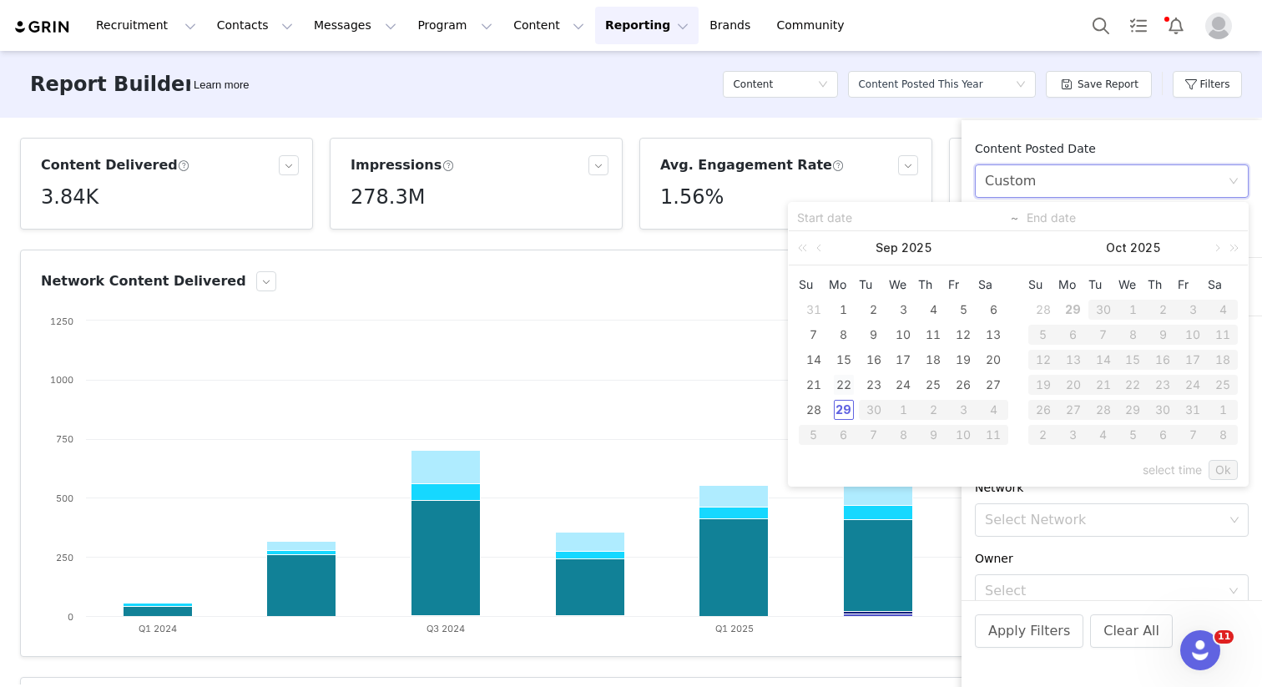
click at [845, 386] on div "22" at bounding box center [844, 385] width 20 height 20
type input "09/22/2025"
click at [809, 416] on div "28" at bounding box center [814, 410] width 20 height 20
type input "09/28/2025"
type input "09/22/2025"
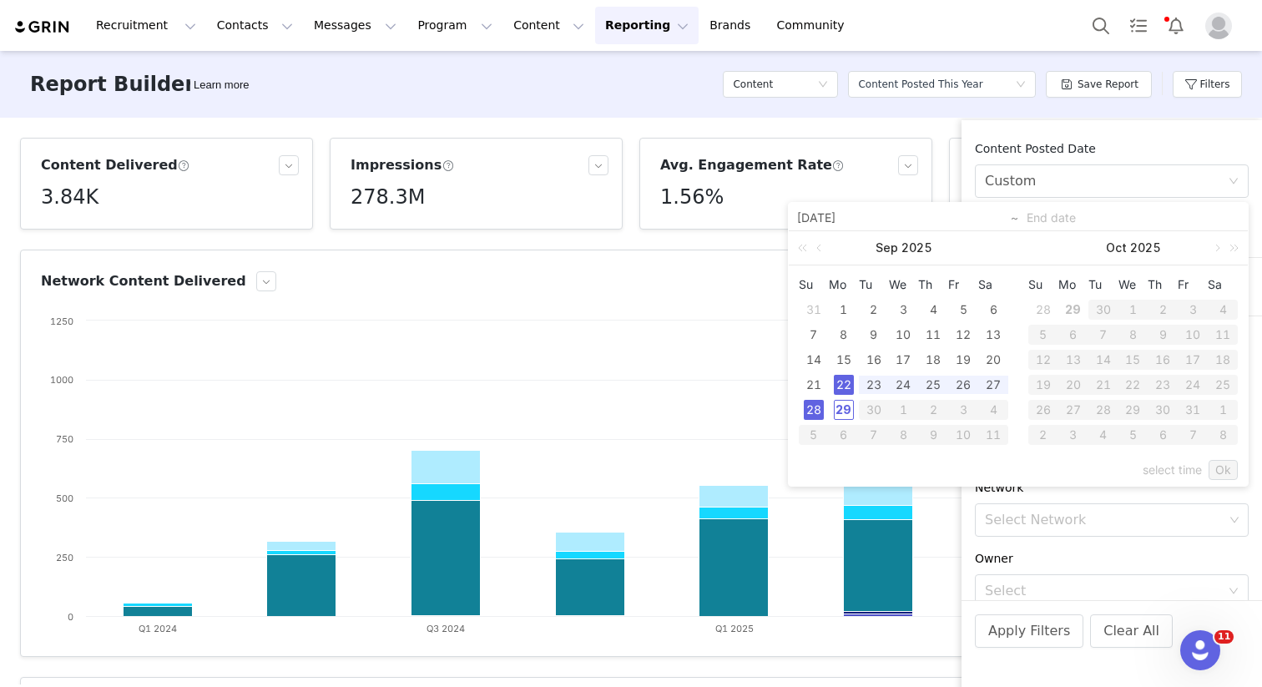
type input "09/28/2025"
click at [1230, 464] on link "Ok" at bounding box center [1223, 470] width 29 height 20
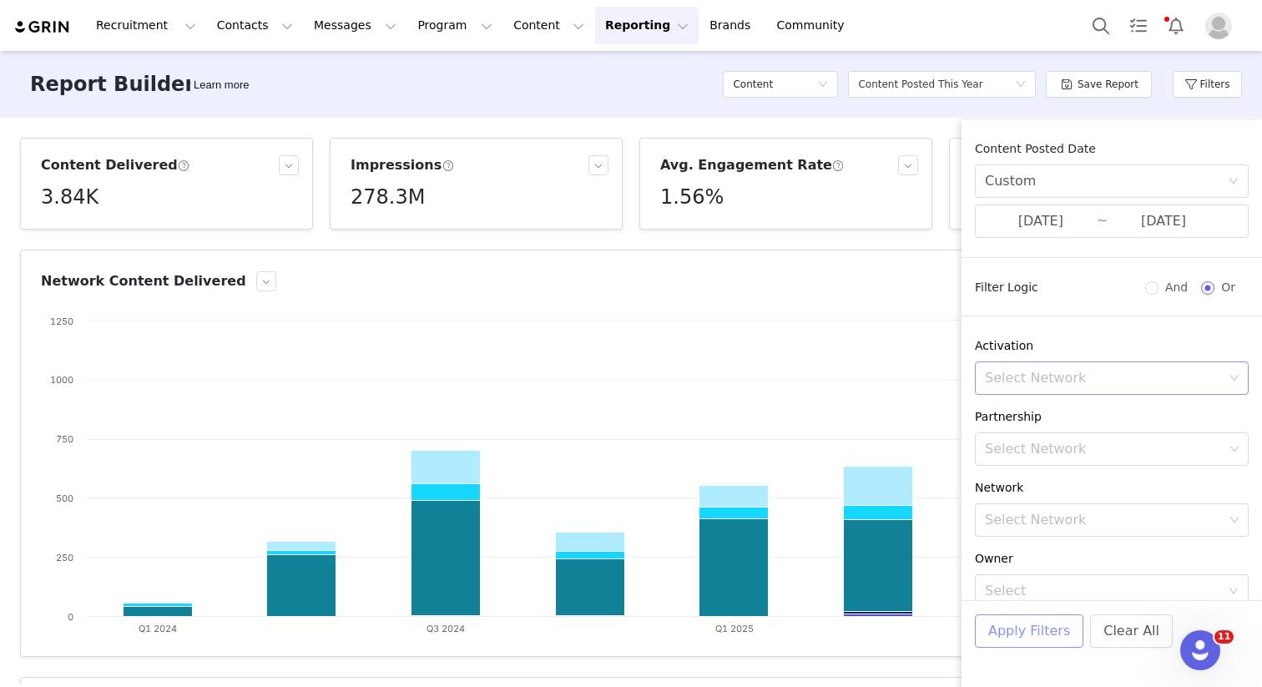
click at [1035, 630] on button "Apply Filters" at bounding box center [1029, 631] width 109 height 33
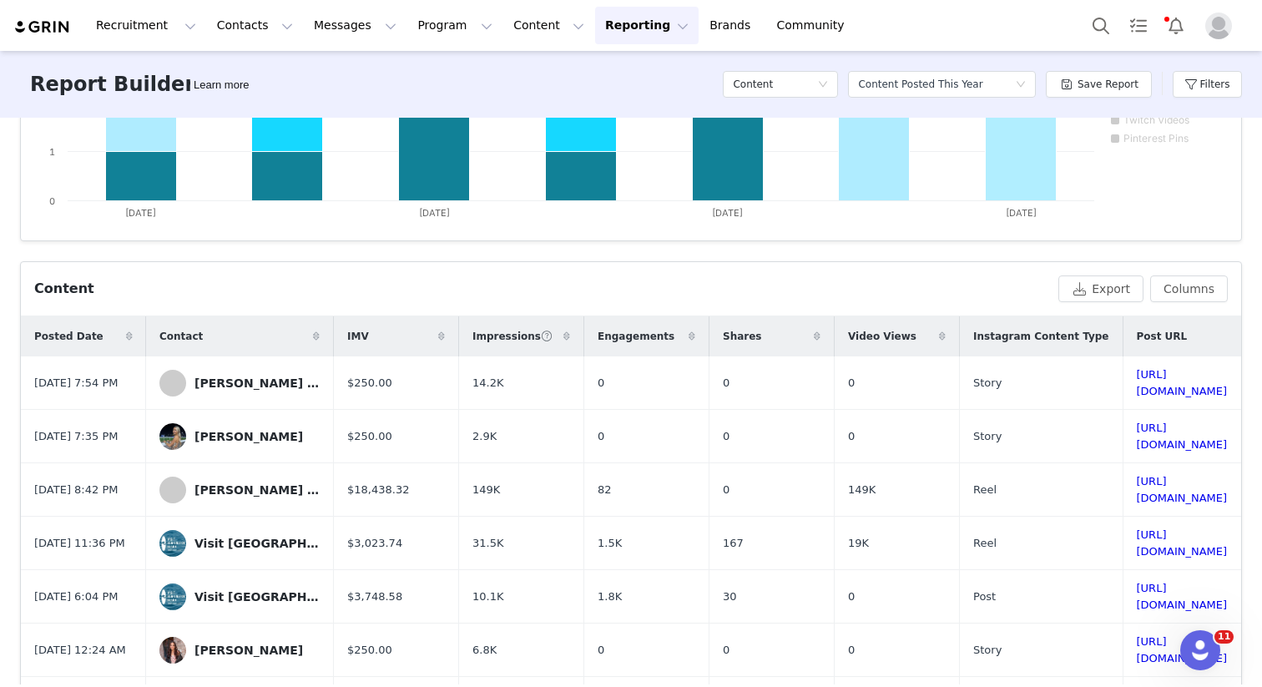
scroll to position [553, 0]
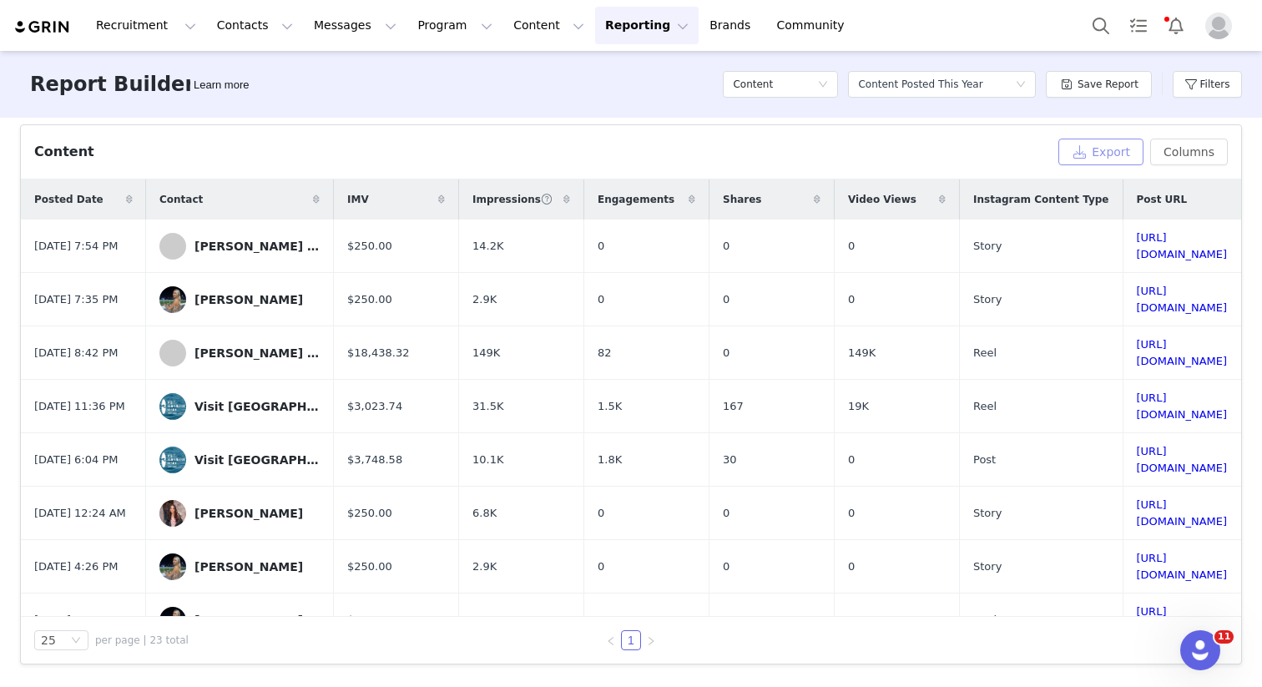
click at [1118, 144] on button "Export" at bounding box center [1101, 152] width 85 height 27
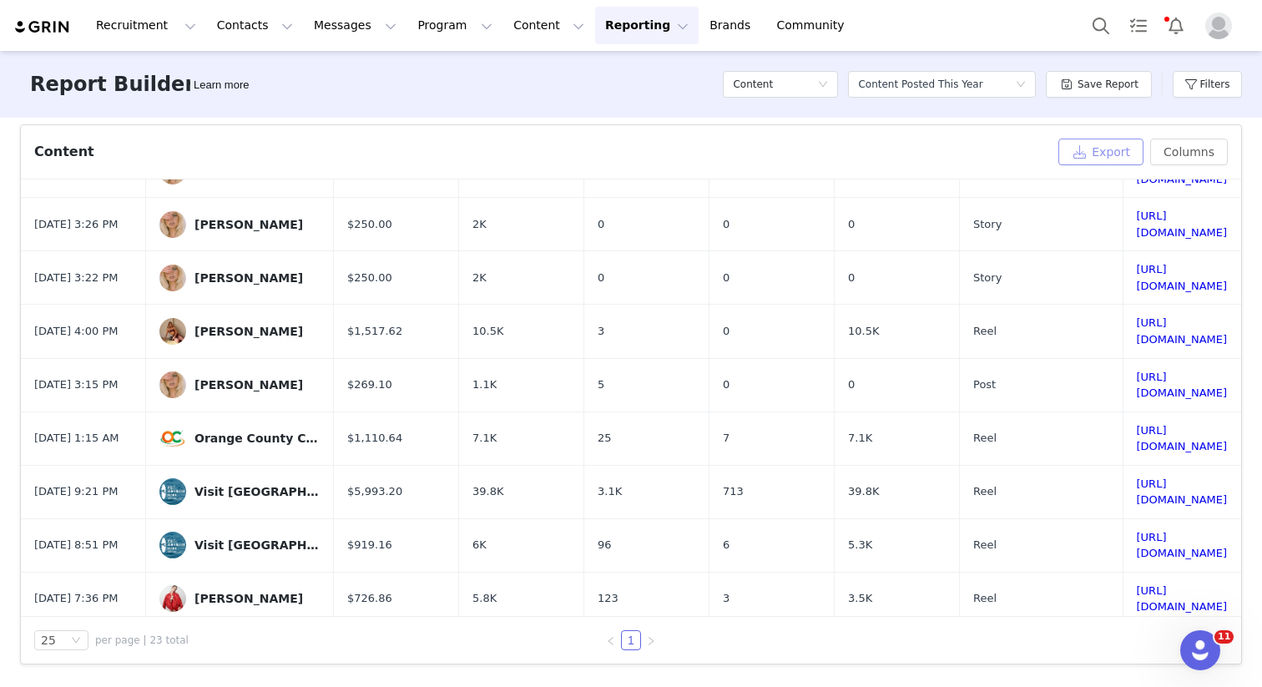
scroll to position [832, 0]
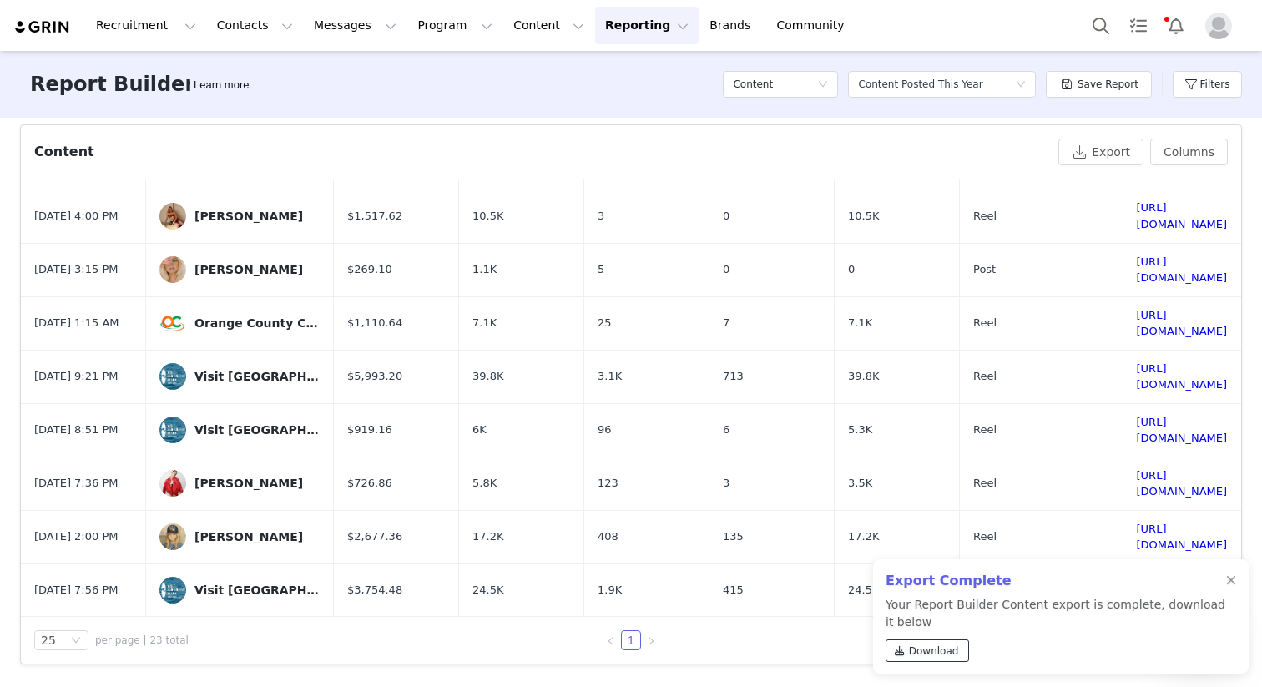
click at [925, 653] on span "Download" at bounding box center [934, 651] width 50 height 15
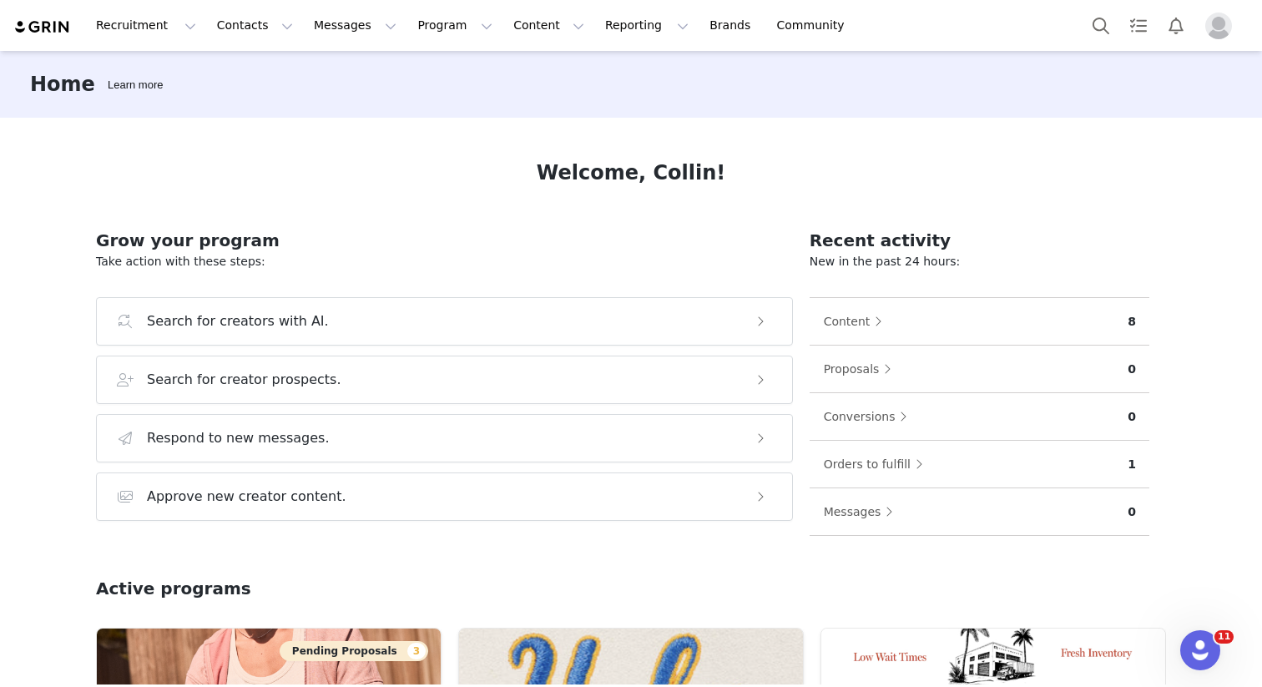
click at [496, 47] on div "Recruitment Recruitment Creator Search Curated Lists Landing Pages Web Extensio…" at bounding box center [631, 25] width 1262 height 51
click at [518, 24] on button "Content Content" at bounding box center [548, 26] width 91 height 38
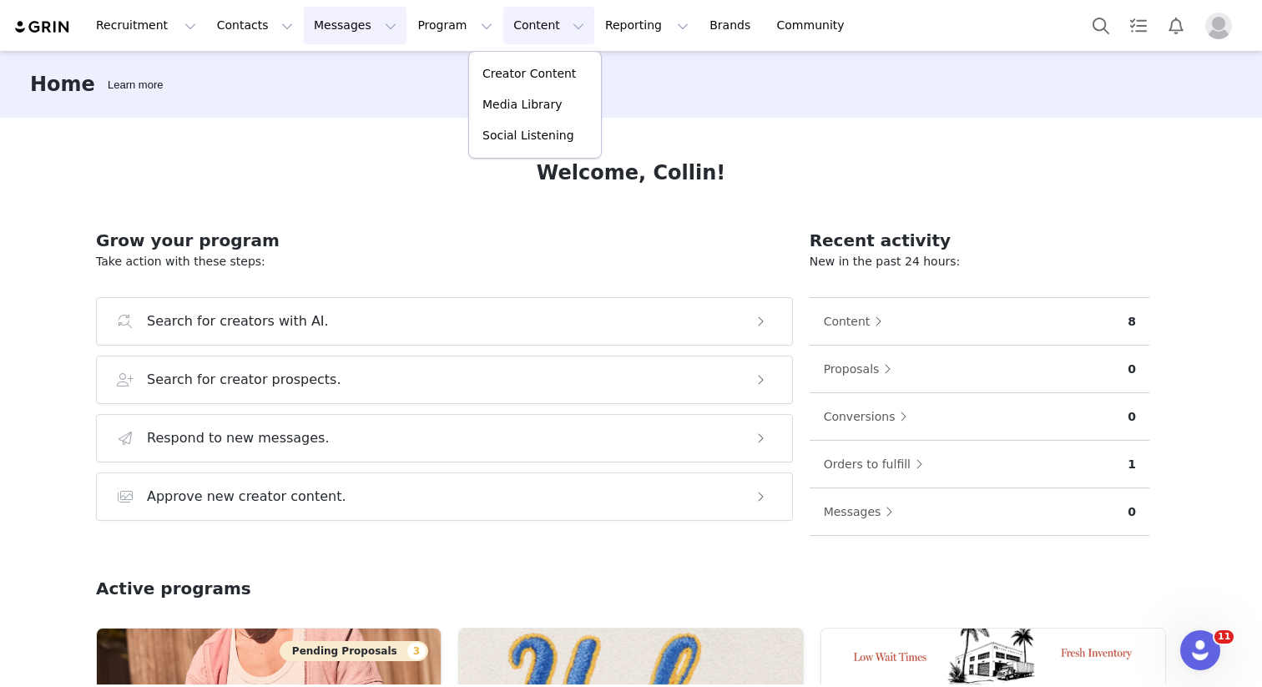
click at [304, 26] on button "Messages Messages" at bounding box center [355, 26] width 103 height 38
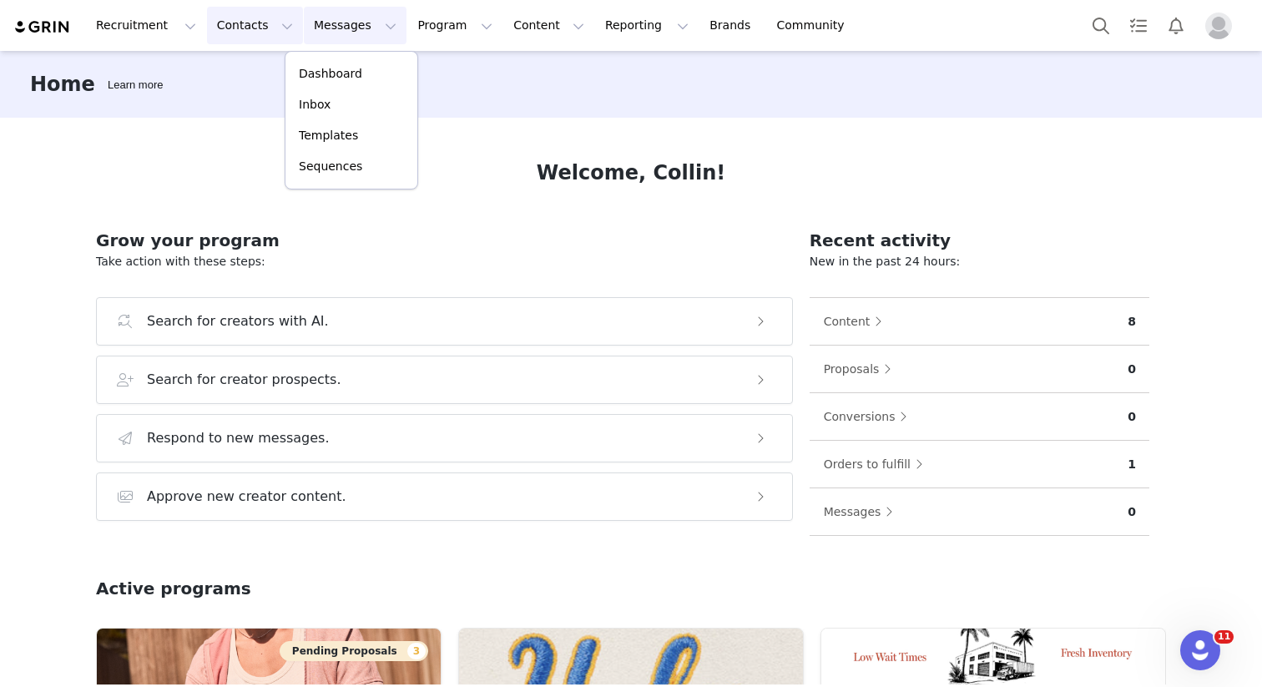
click at [245, 21] on button "Contacts Contacts" at bounding box center [255, 26] width 96 height 38
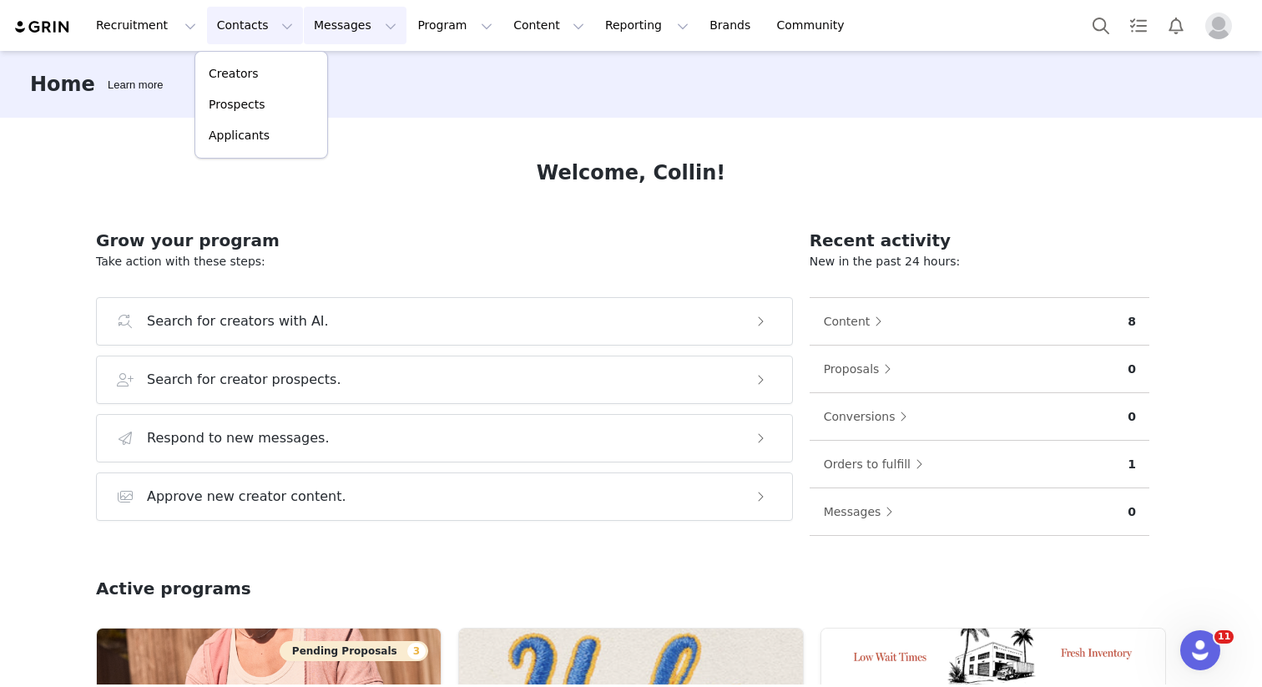
click at [316, 21] on button "Messages Messages" at bounding box center [355, 26] width 103 height 38
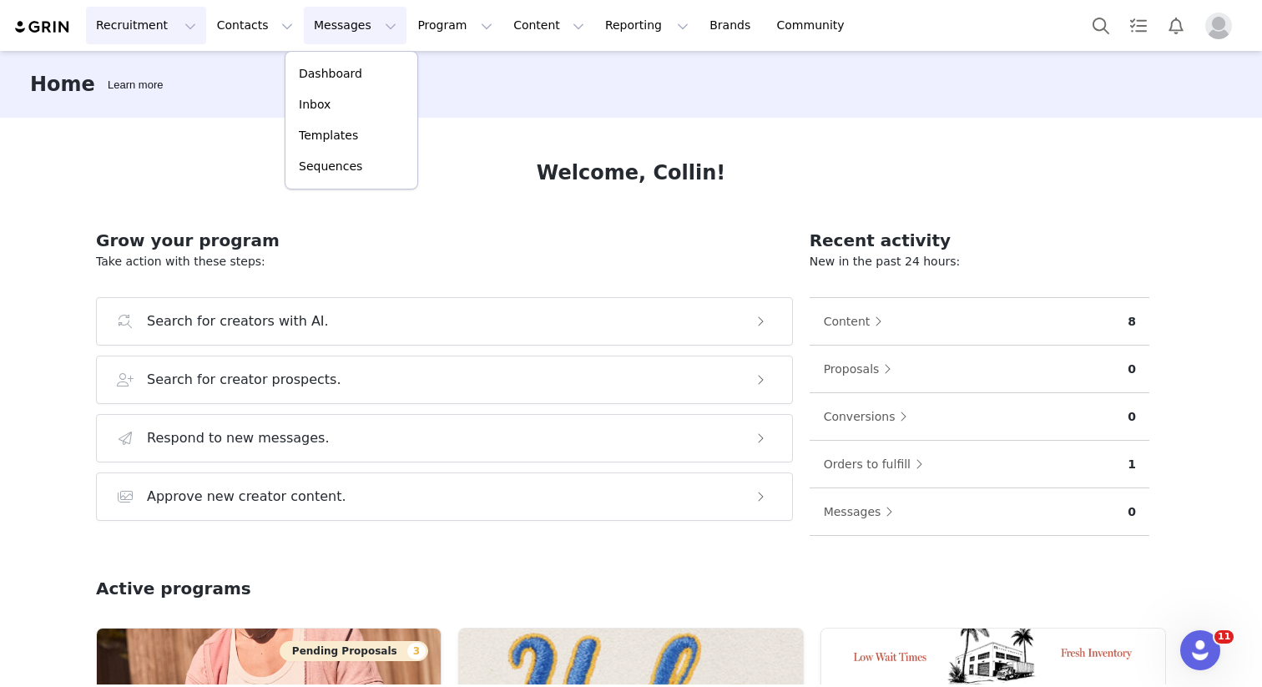
click at [163, 24] on button "Recruitment Recruitment" at bounding box center [146, 26] width 120 height 38
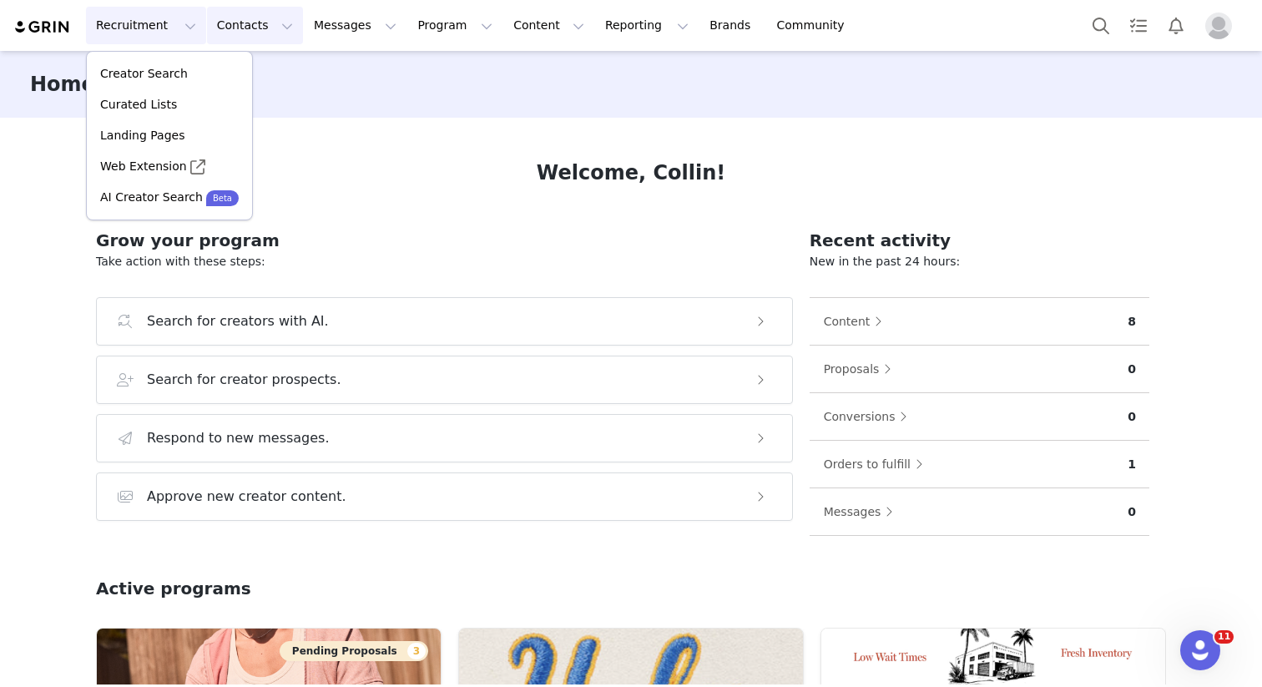
click at [224, 23] on button "Contacts Contacts" at bounding box center [255, 26] width 96 height 38
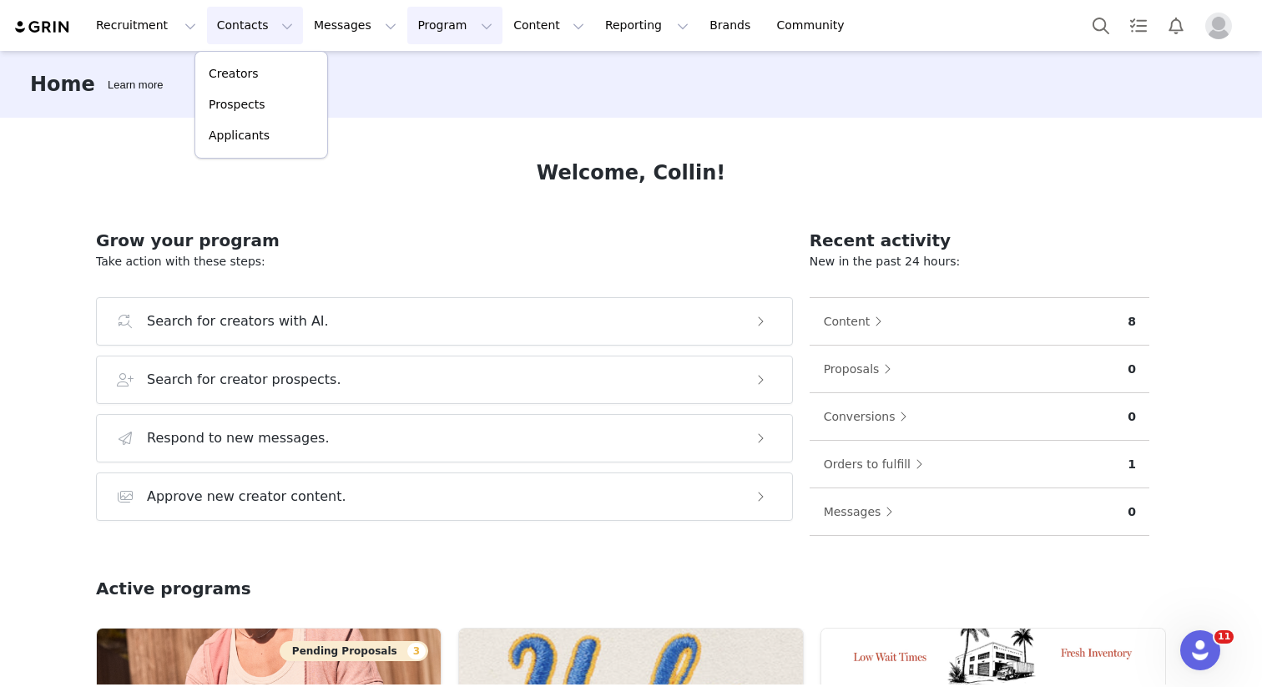
click at [407, 28] on button "Program Program" at bounding box center [454, 26] width 95 height 38
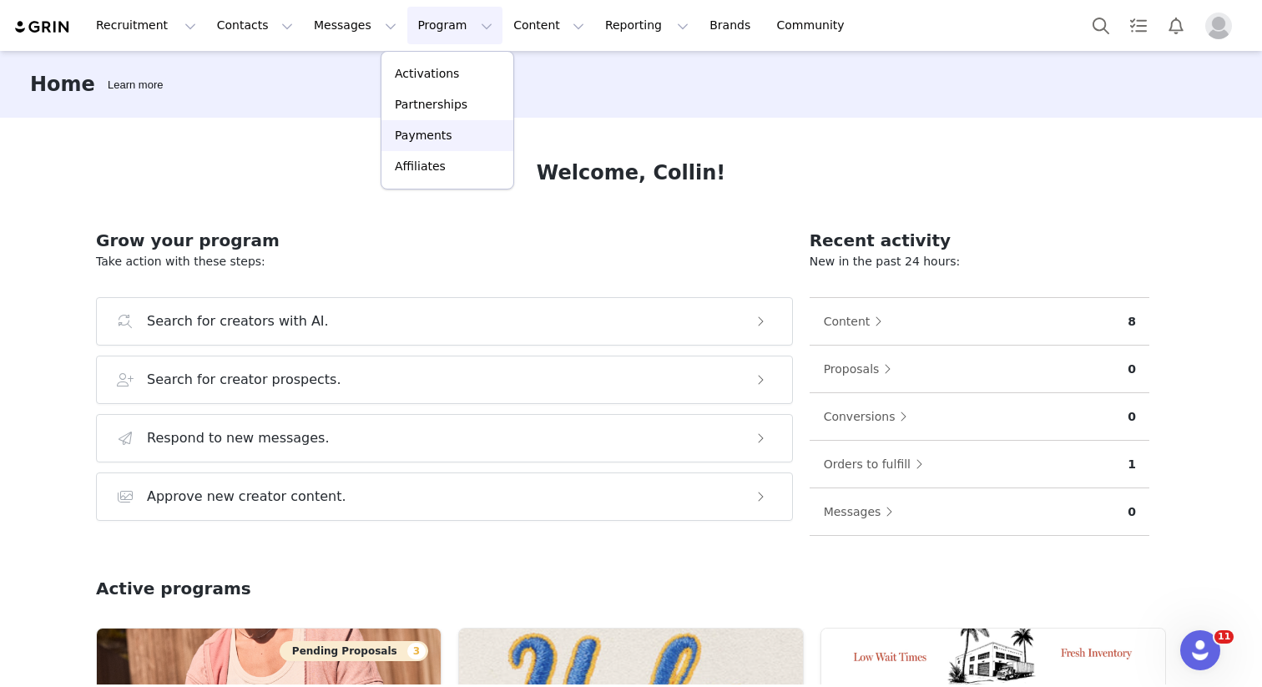
click at [433, 136] on p "Payments" at bounding box center [424, 136] width 58 height 18
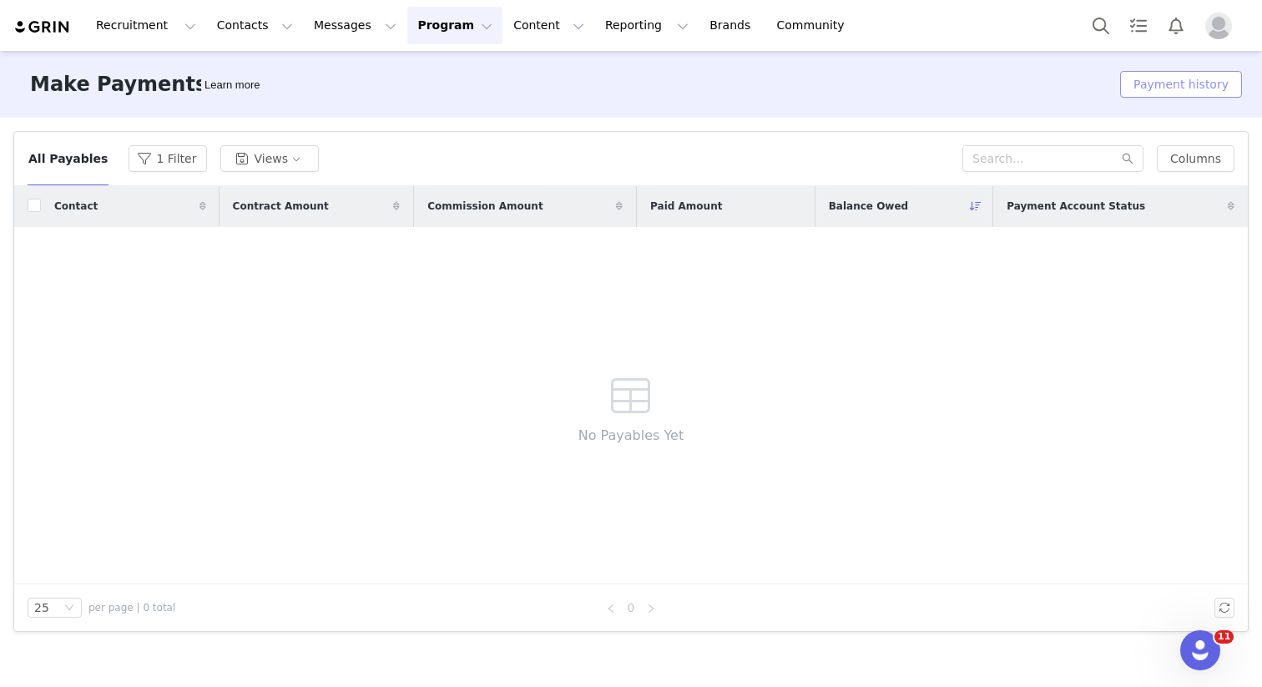
click at [1171, 88] on button "Payment history" at bounding box center [1181, 84] width 122 height 27
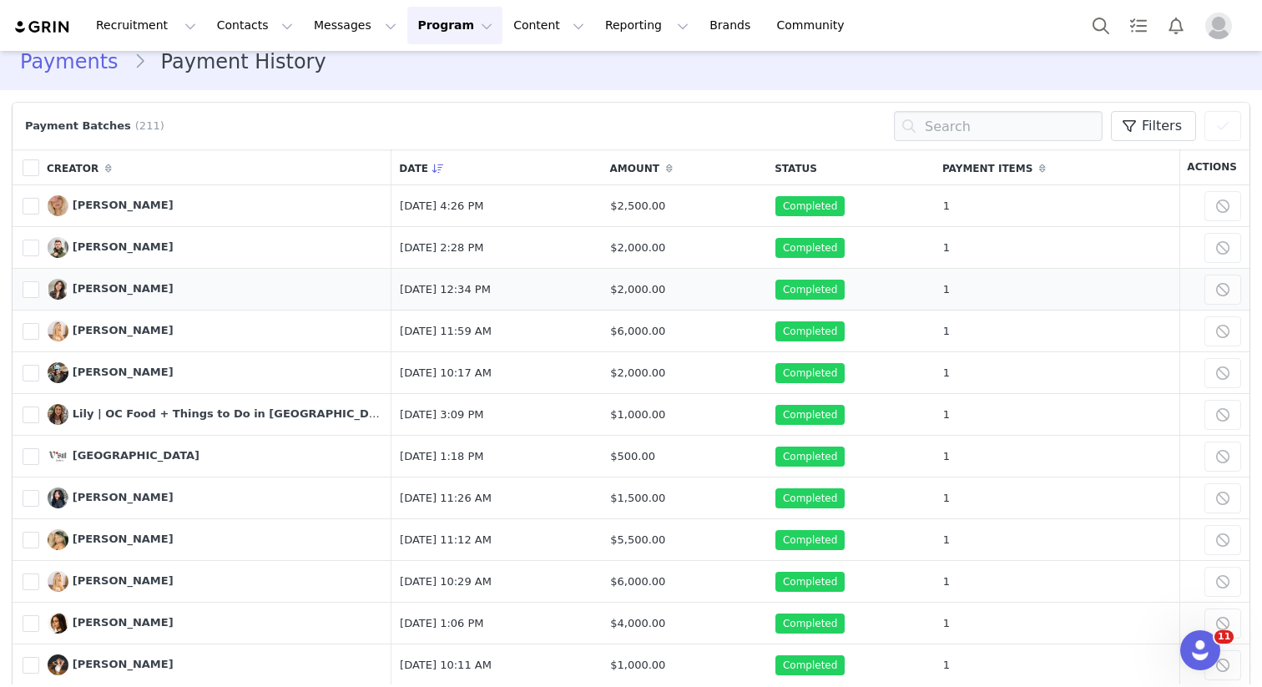
scroll to position [26, 0]
